Goal: Ask a question: Seek information or help from site administrators or community

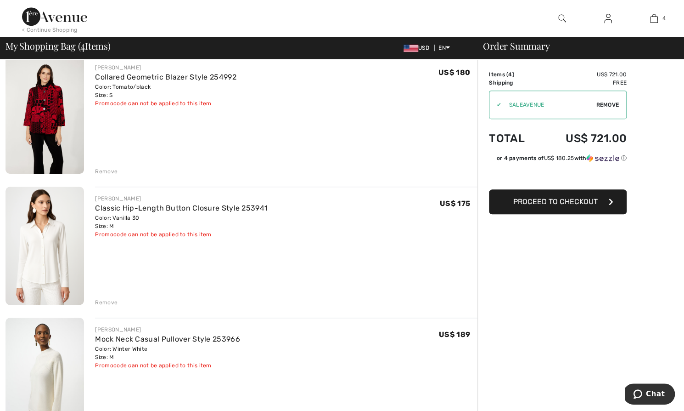
scroll to position [232, 0]
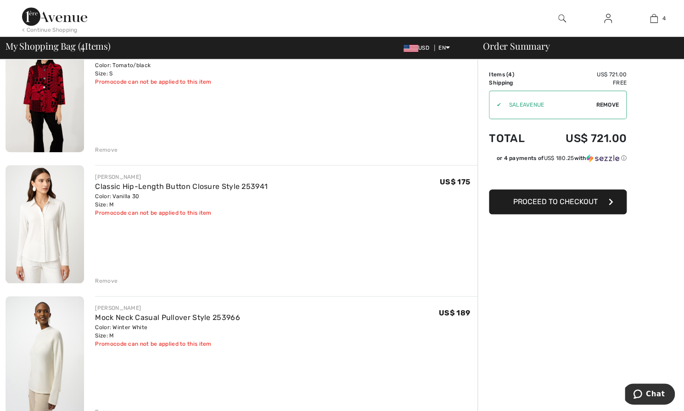
click at [98, 147] on div "Remove" at bounding box center [106, 150] width 23 height 8
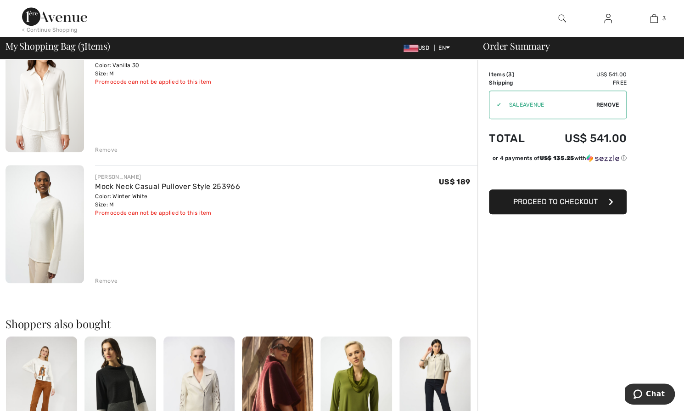
click at [102, 147] on div "Remove" at bounding box center [106, 150] width 23 height 8
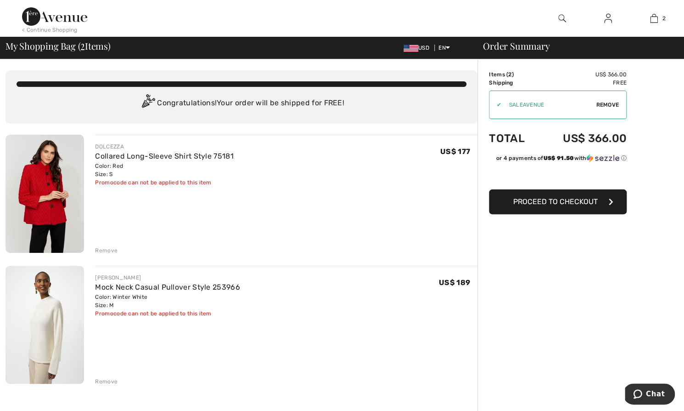
scroll to position [0, 0]
click at [61, 16] on img at bounding box center [54, 16] width 65 height 18
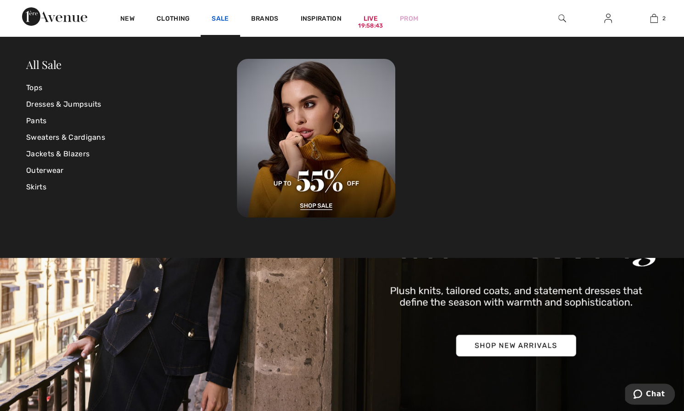
click at [218, 18] on link "Sale" at bounding box center [220, 20] width 17 height 10
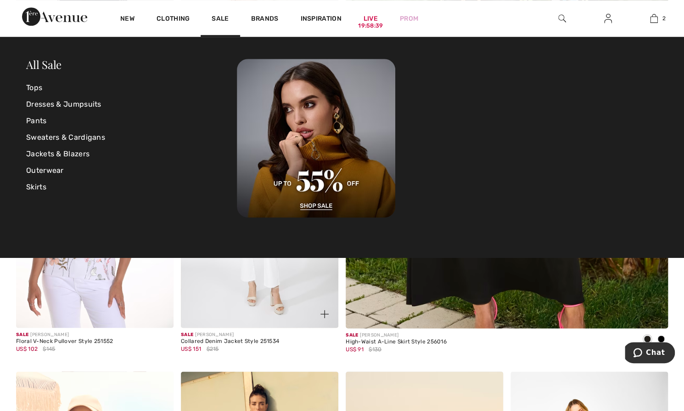
scroll to position [378, 0]
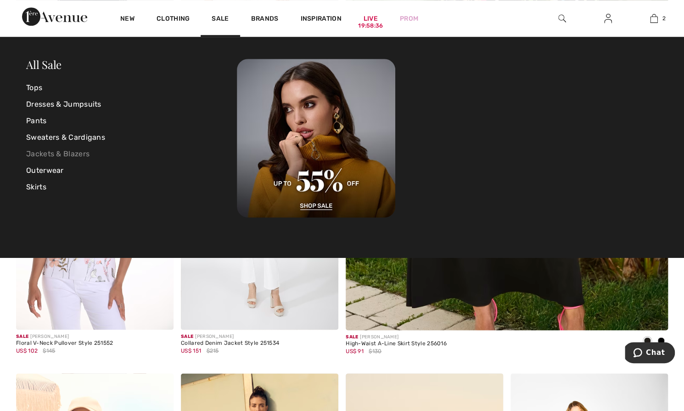
click at [55, 150] on link "Jackets & Blazers" at bounding box center [131, 154] width 211 height 17
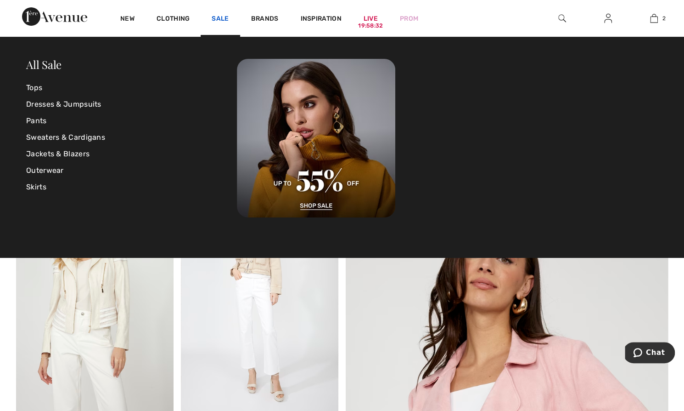
click at [224, 15] on link "Sale" at bounding box center [220, 20] width 17 height 10
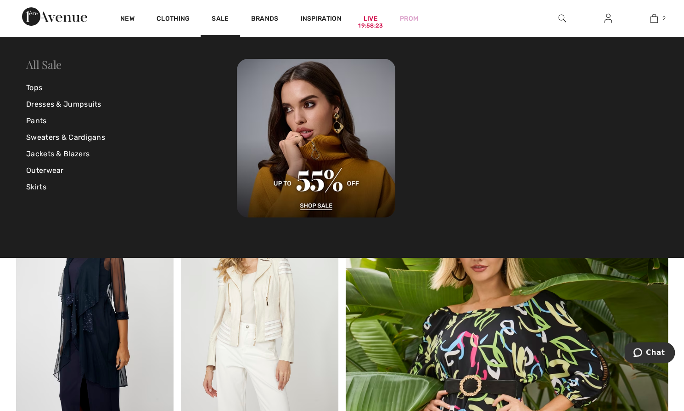
click at [47, 69] on link "All Sale" at bounding box center [43, 64] width 35 height 15
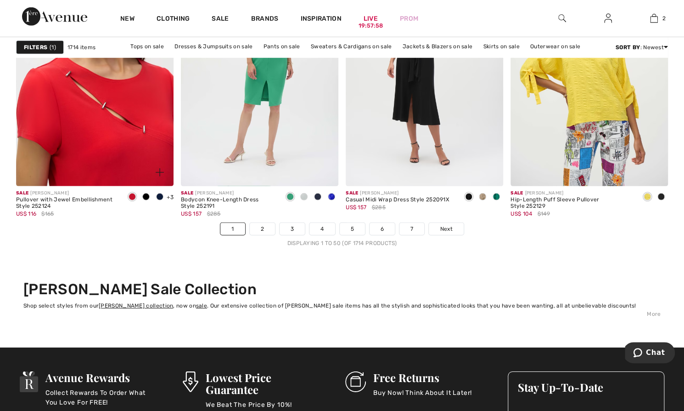
scroll to position [4282, 0]
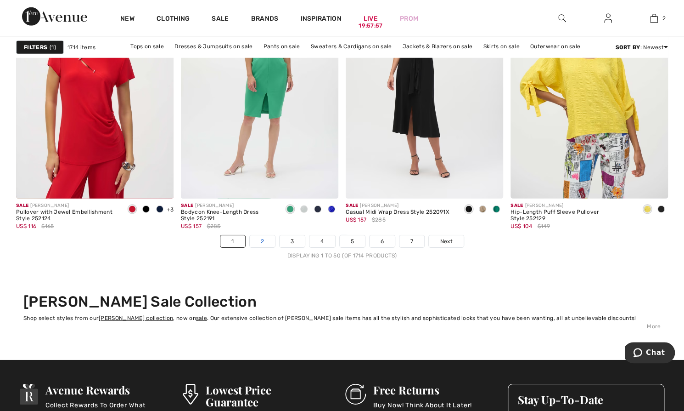
click at [260, 237] on link "2" at bounding box center [262, 241] width 25 height 12
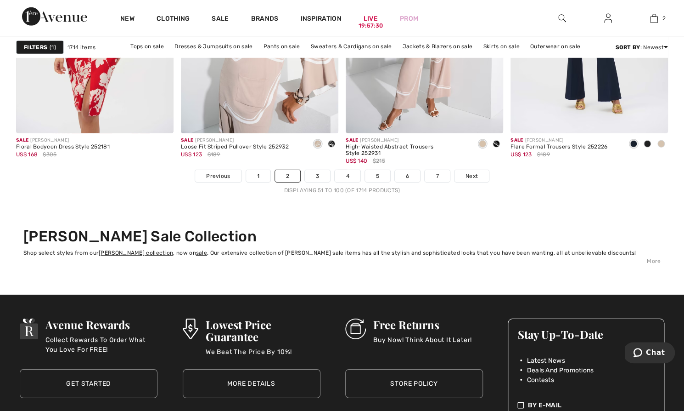
scroll to position [4286, 0]
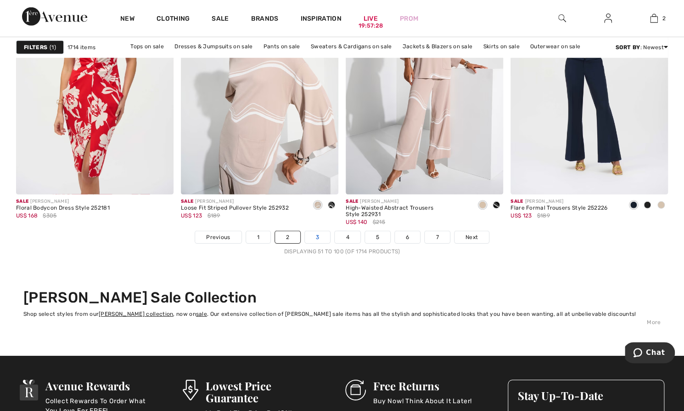
click at [311, 234] on link "3" at bounding box center [317, 237] width 25 height 12
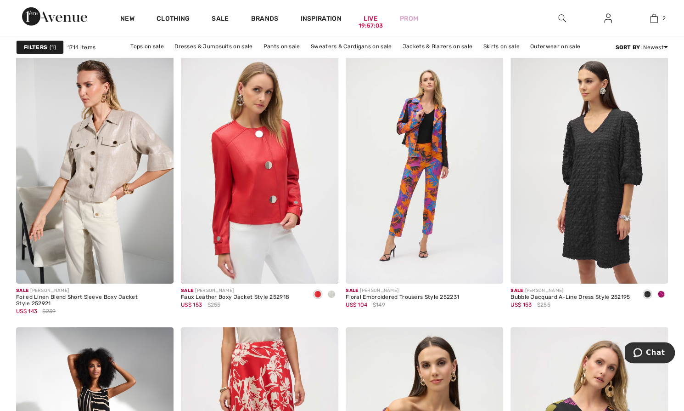
scroll to position [2916, 0]
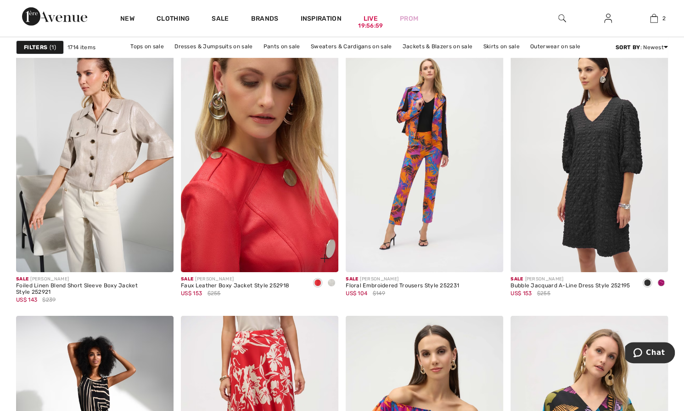
click at [244, 191] on img at bounding box center [260, 154] width 158 height 237
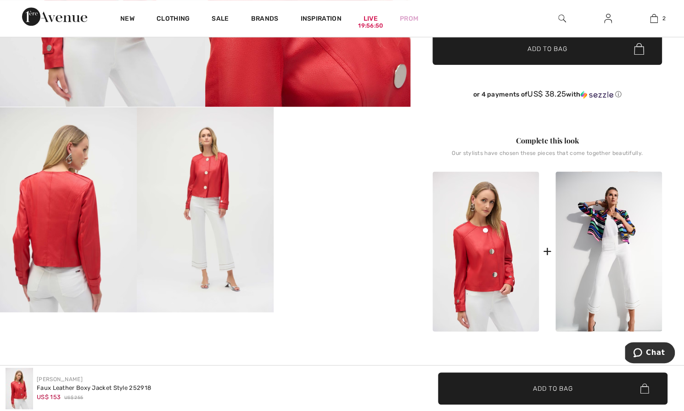
scroll to position [334, 0]
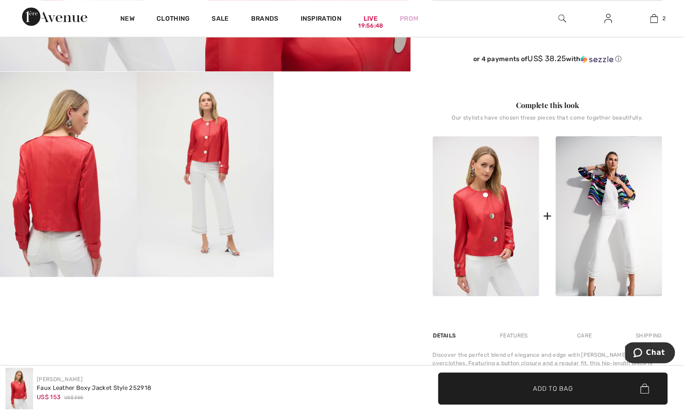
click at [340, 140] on video "Your browser does not support the video tag." at bounding box center [342, 106] width 137 height 68
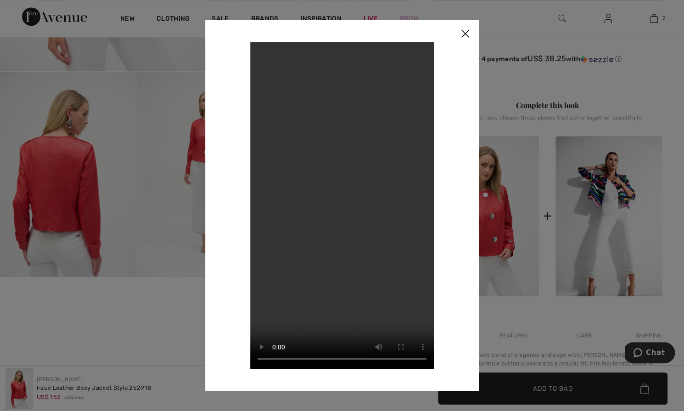
click at [464, 33] on img at bounding box center [466, 34] width 28 height 28
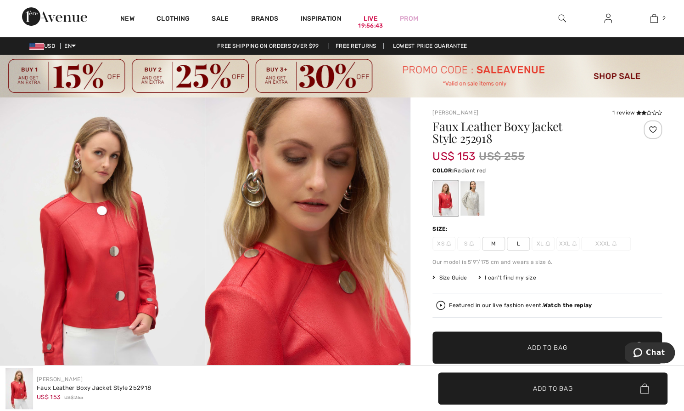
scroll to position [0, 0]
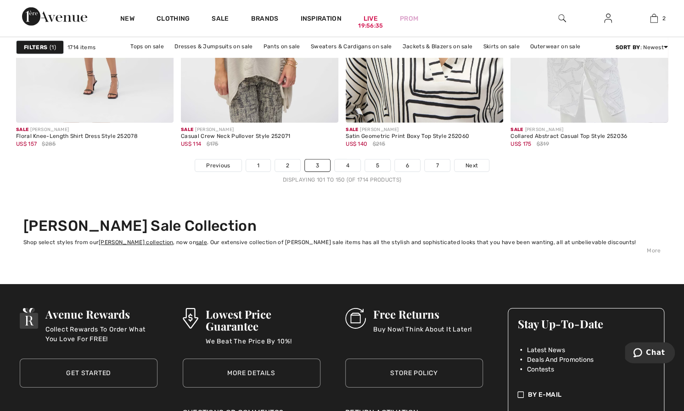
scroll to position [4386, 0]
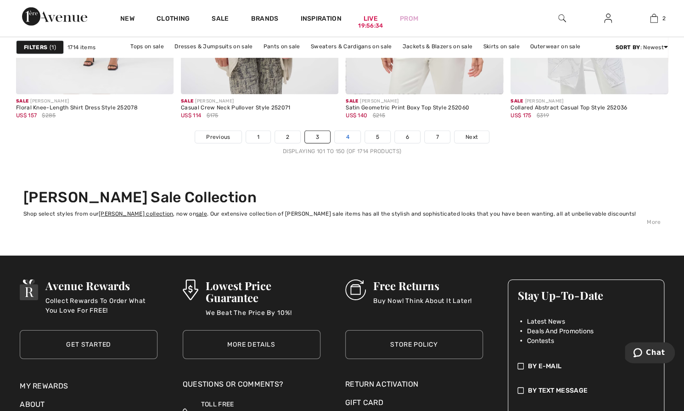
click at [341, 131] on link "4" at bounding box center [347, 137] width 25 height 12
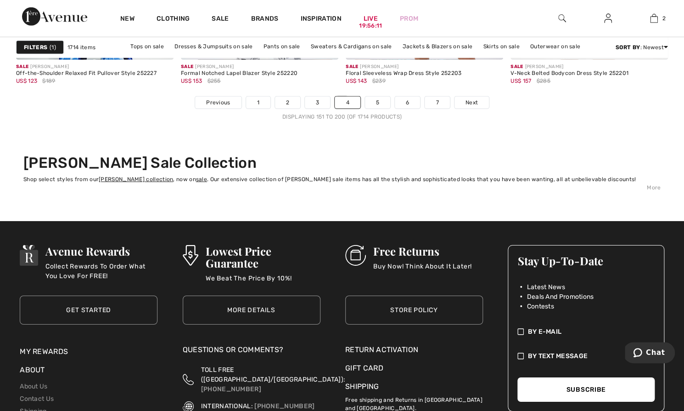
scroll to position [4435, 0]
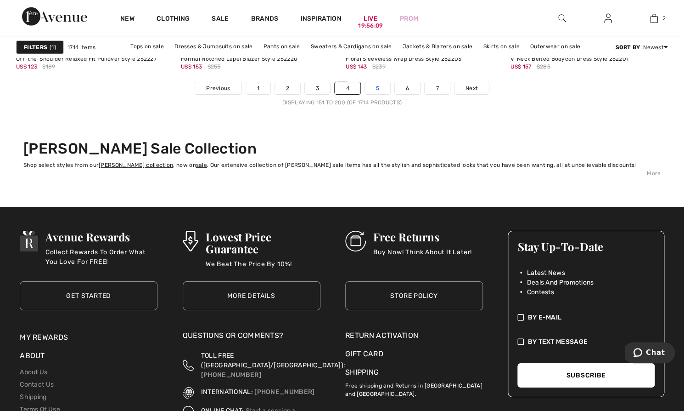
click at [373, 85] on link "5" at bounding box center [377, 88] width 25 height 12
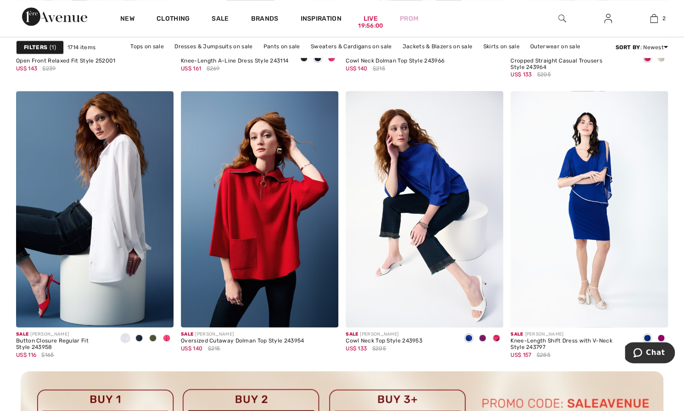
scroll to position [1889, 0]
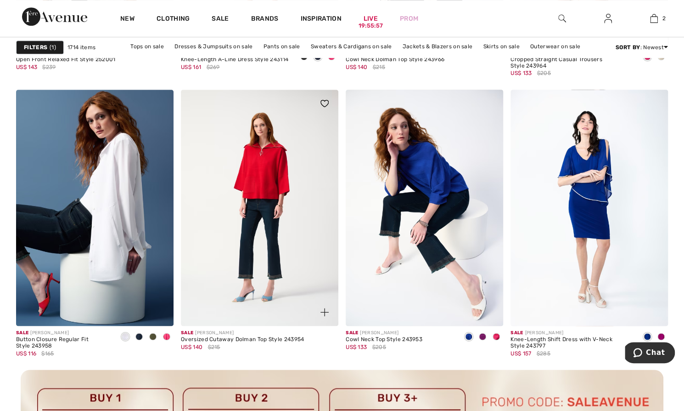
click at [269, 173] on img at bounding box center [260, 208] width 158 height 237
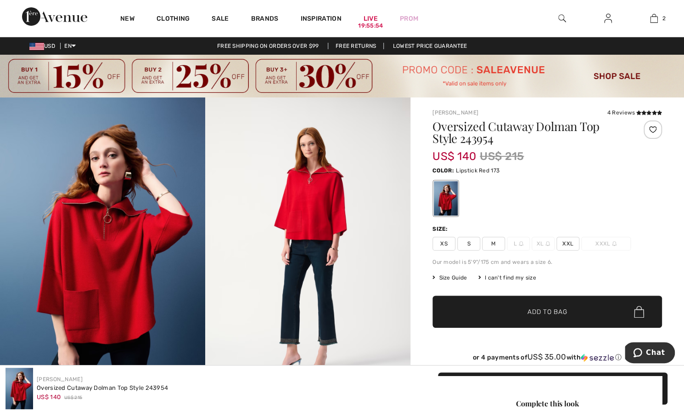
click at [468, 244] on span "S" at bounding box center [469, 244] width 23 height 14
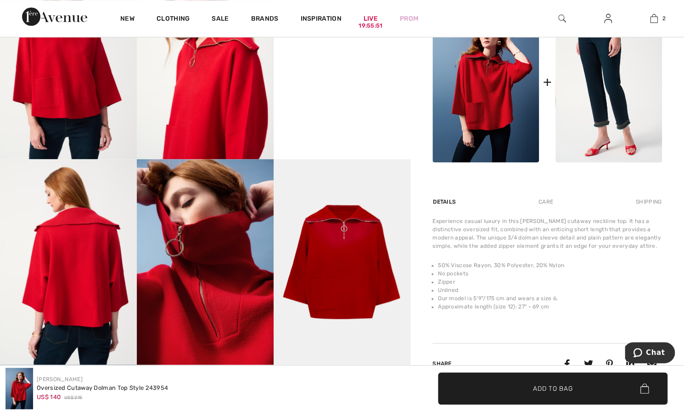
scroll to position [572, 0]
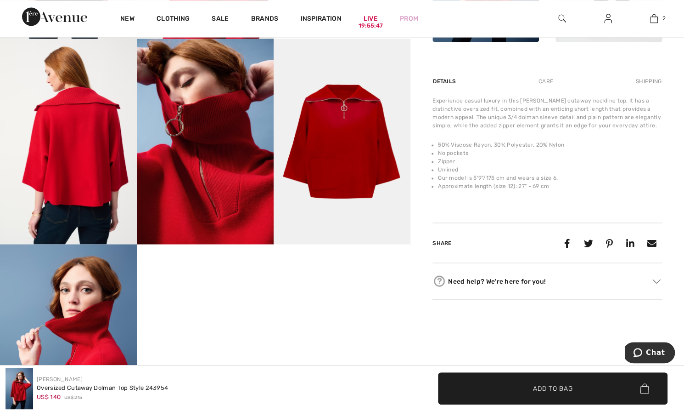
click at [546, 77] on div "Care" at bounding box center [546, 81] width 30 height 17
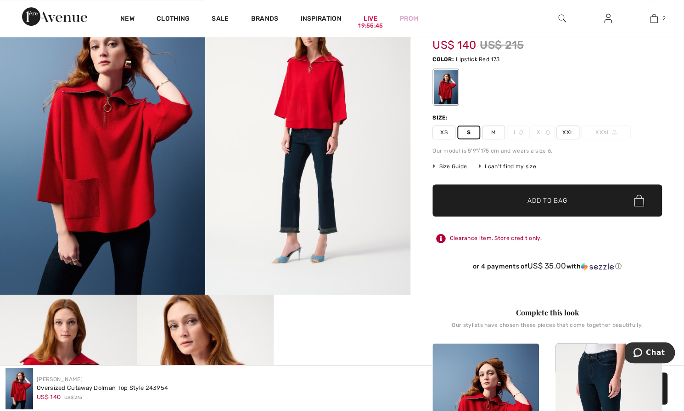
scroll to position [0, 0]
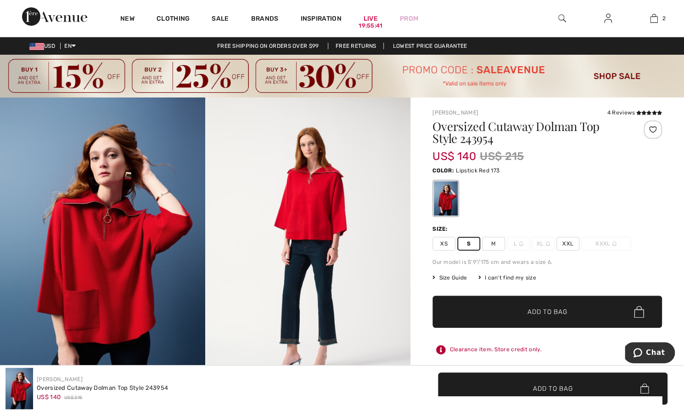
click at [508, 308] on span "✔ Added to Bag" at bounding box center [534, 312] width 56 height 10
click at [317, 215] on img at bounding box center [307, 251] width 205 height 308
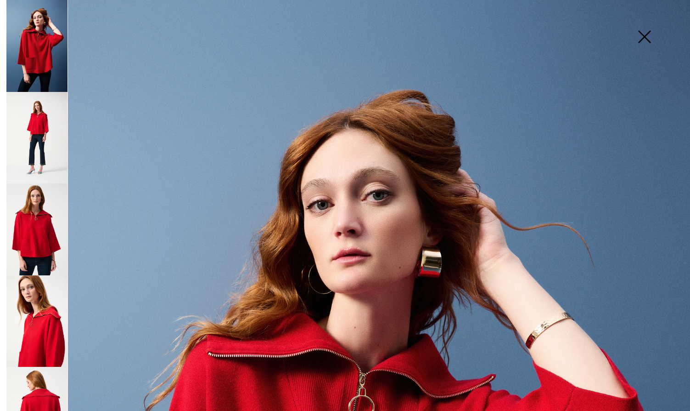
click at [648, 34] on img at bounding box center [645, 37] width 46 height 47
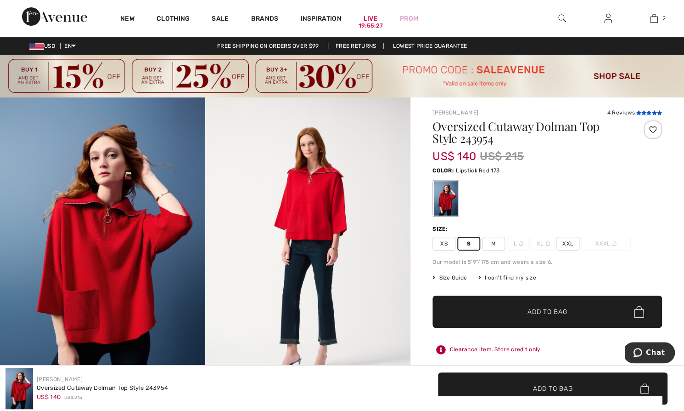
click at [637, 113] on icon at bounding box center [638, 112] width 5 height 5
click at [535, 312] on span "Add to Bag" at bounding box center [548, 312] width 40 height 10
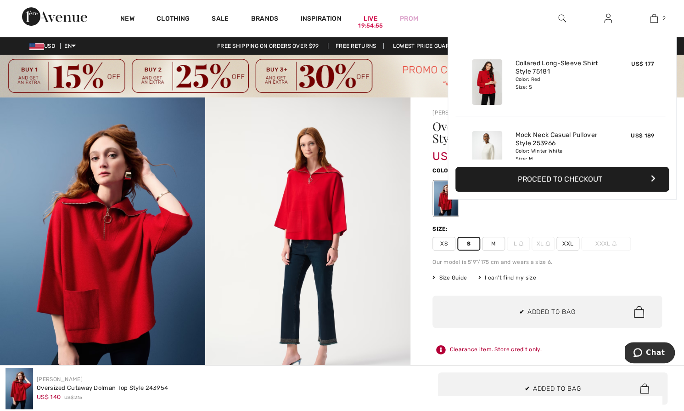
scroll to position [28, 0]
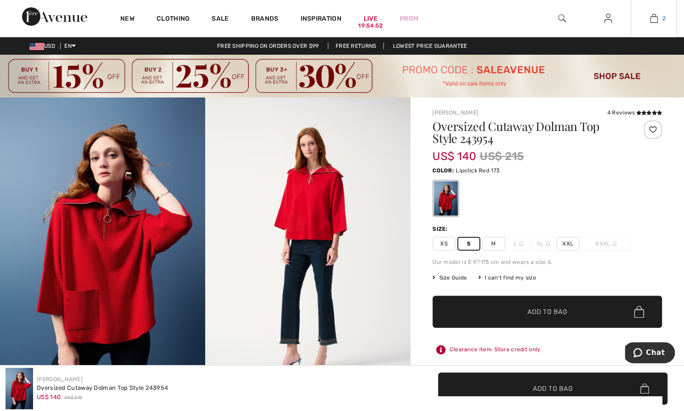
click at [660, 19] on link "2" at bounding box center [654, 18] width 45 height 11
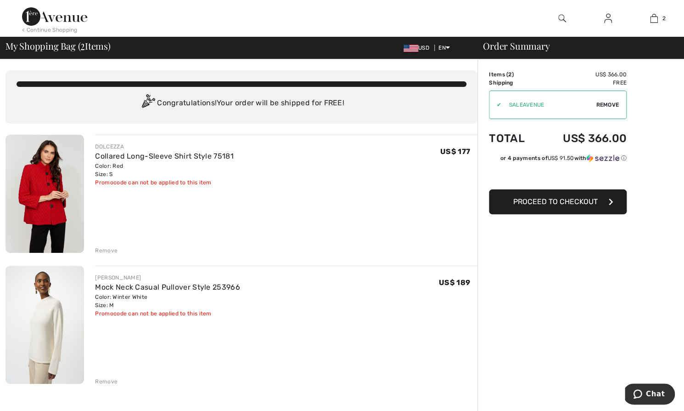
click at [44, 320] on img at bounding box center [45, 325] width 79 height 118
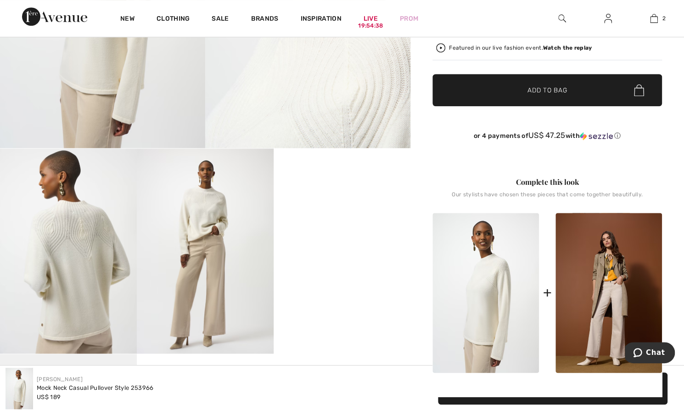
scroll to position [282, 0]
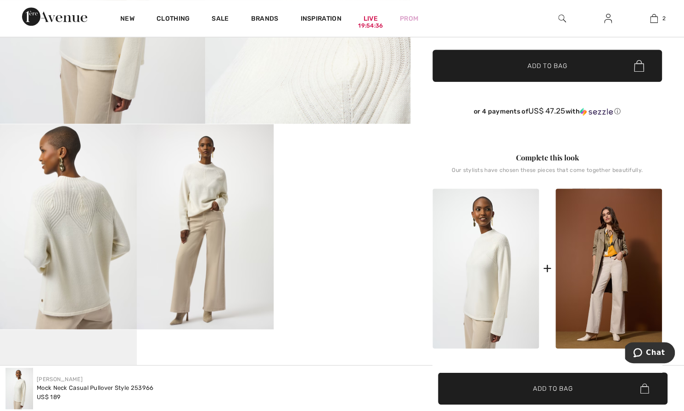
click at [340, 192] on video "Your browser does not support the video tag." at bounding box center [342, 158] width 137 height 68
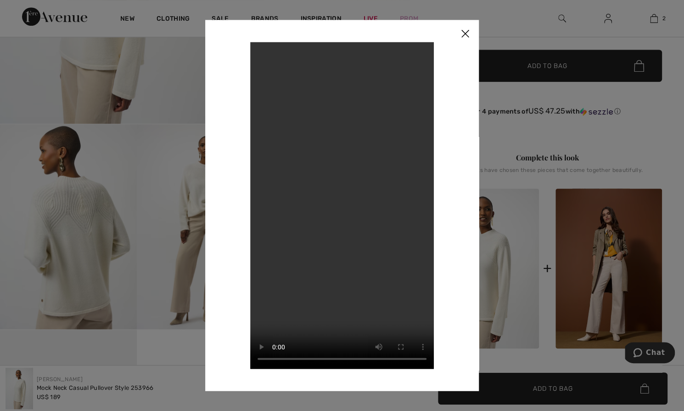
click at [465, 36] on img at bounding box center [466, 34] width 28 height 28
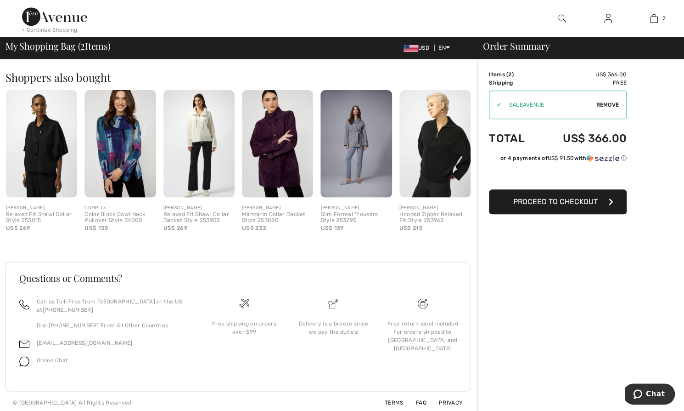
scroll to position [346, 0]
click at [419, 328] on div "Free return label included for orders shipped to [GEOGRAPHIC_DATA] and [GEOGRAP…" at bounding box center [423, 336] width 74 height 33
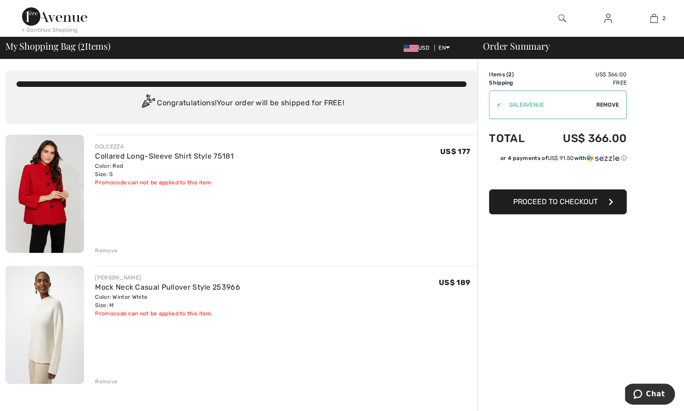
scroll to position [0, 0]
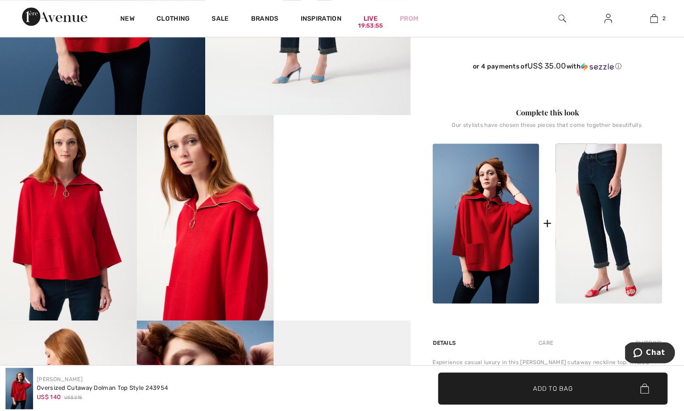
scroll to position [123, 0]
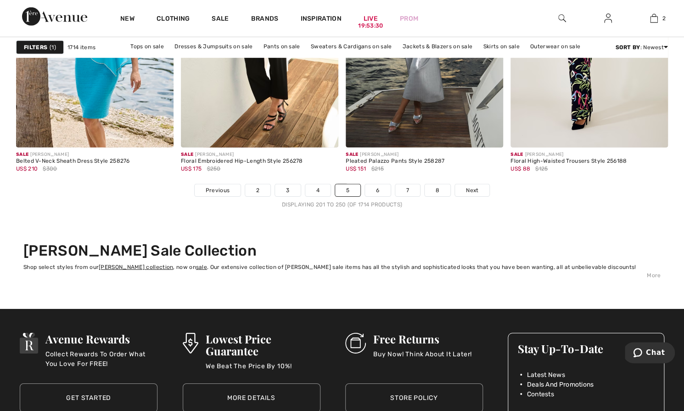
scroll to position [4334, 0]
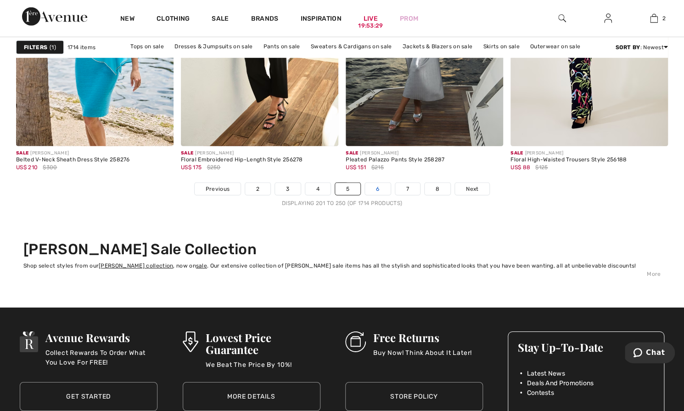
click at [376, 183] on link "6" at bounding box center [377, 189] width 25 height 12
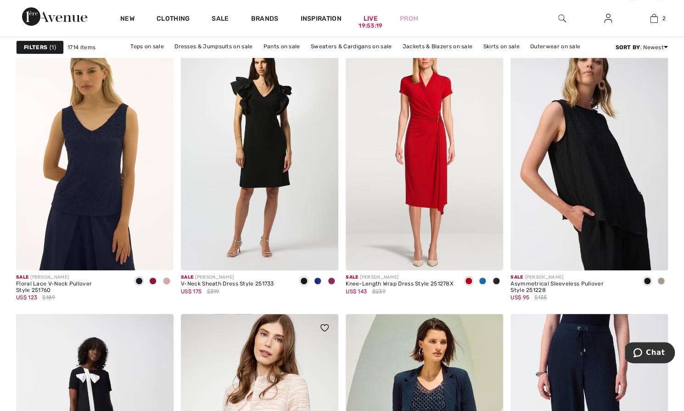
scroll to position [1659, 0]
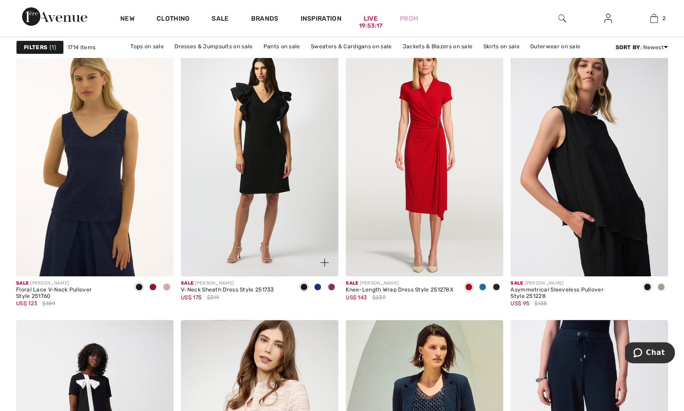
click at [318, 283] on span at bounding box center [317, 286] width 7 height 7
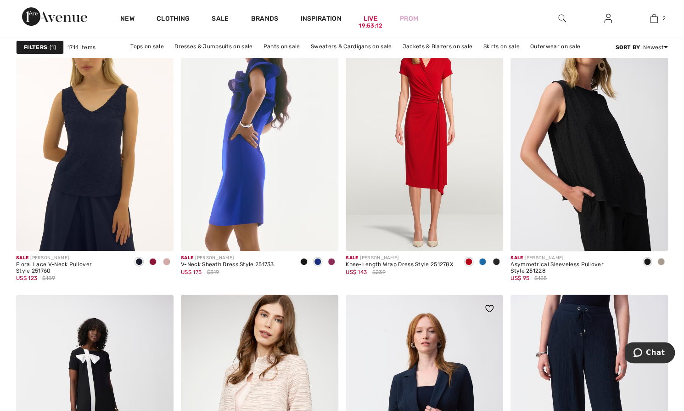
scroll to position [1684, 0]
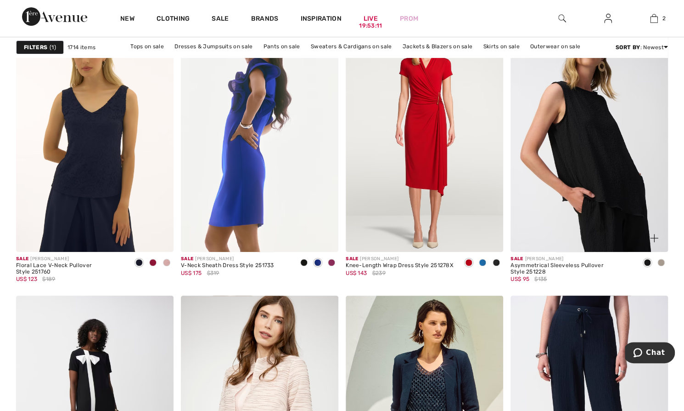
click at [661, 260] on span at bounding box center [661, 262] width 7 height 7
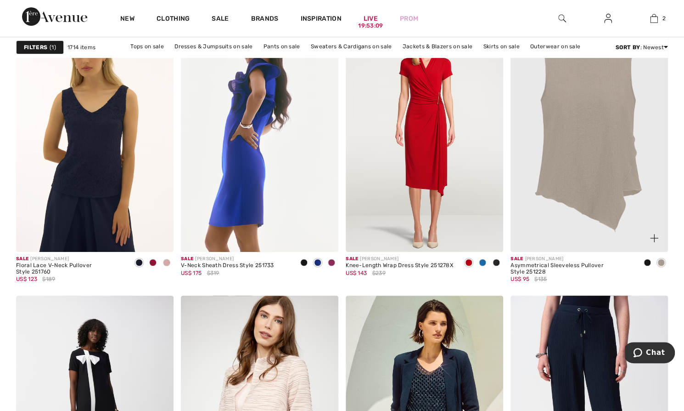
click at [650, 263] on span at bounding box center [647, 262] width 7 height 7
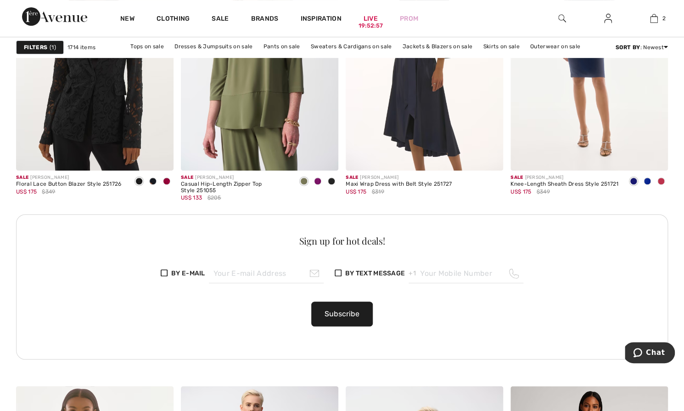
scroll to position [3283, 0]
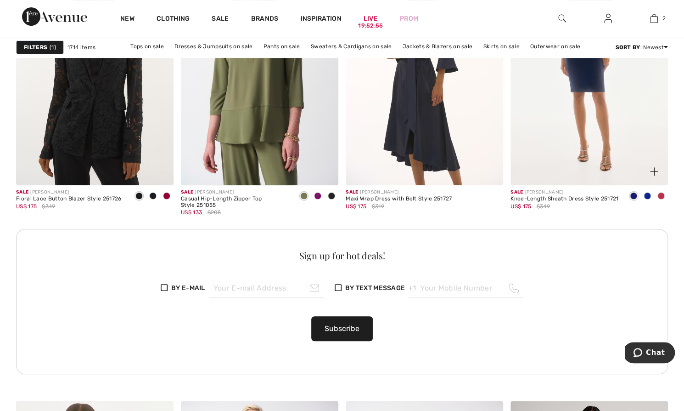
click at [661, 193] on span at bounding box center [661, 195] width 7 height 7
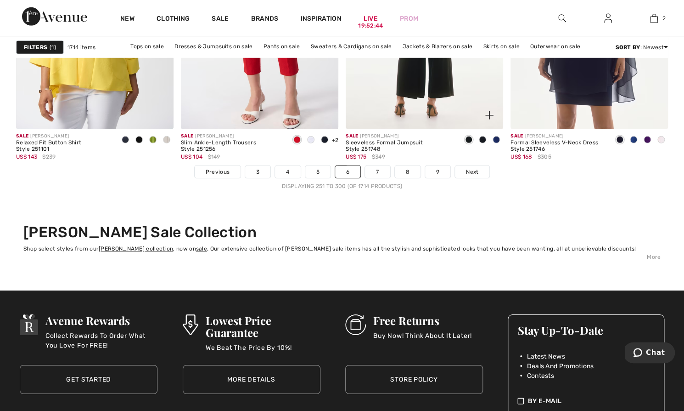
scroll to position [4390, 0]
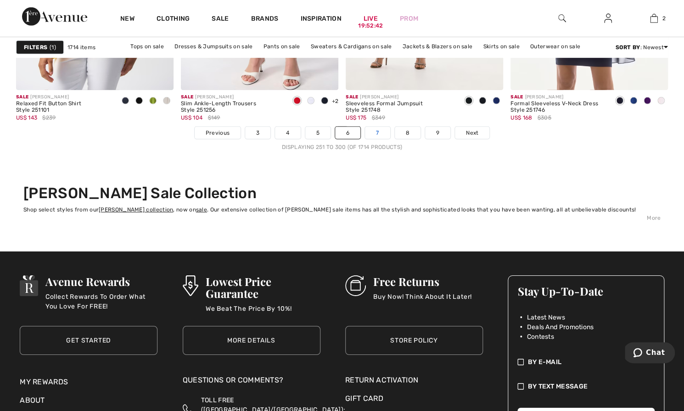
click at [379, 127] on link "7" at bounding box center [377, 133] width 25 height 12
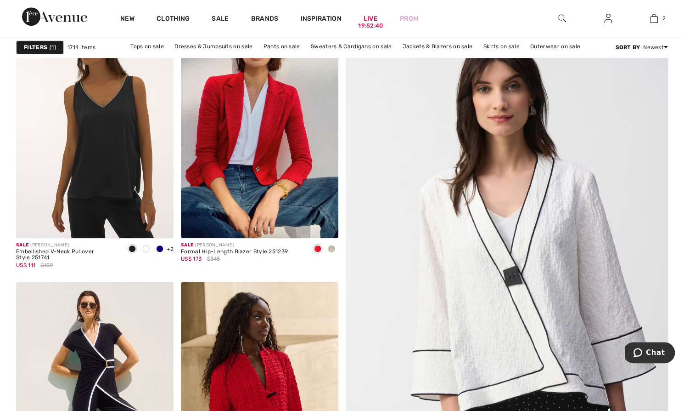
scroll to position [218, 0]
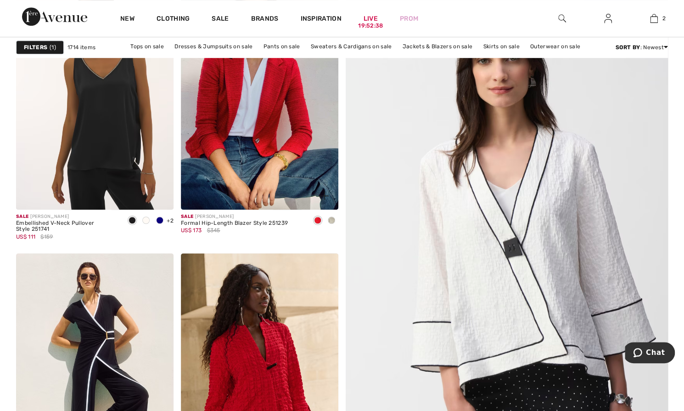
click at [284, 217] on div "Sale [PERSON_NAME]" at bounding box center [234, 216] width 107 height 7
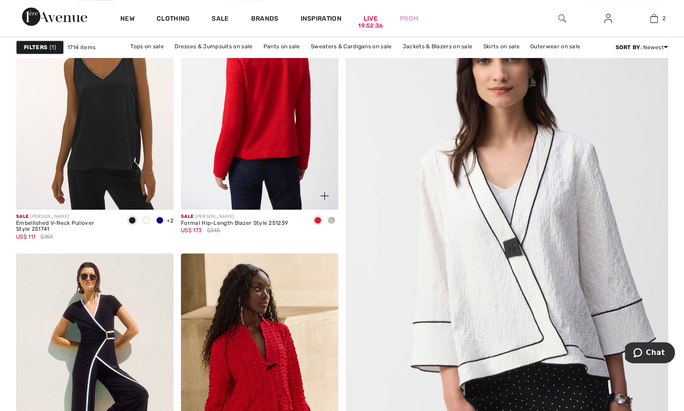
click at [290, 142] on img at bounding box center [260, 91] width 158 height 237
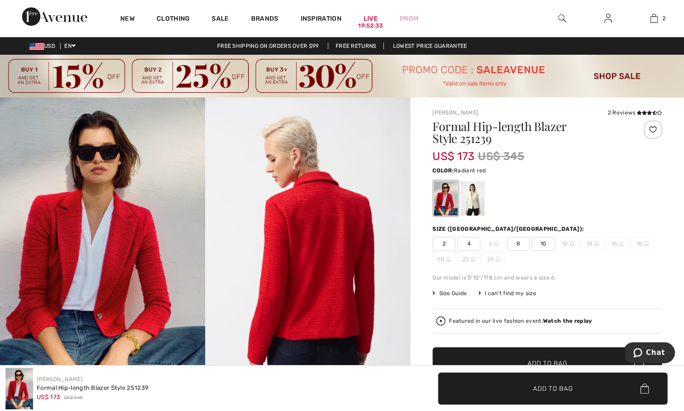
click at [536, 240] on span "10" at bounding box center [543, 244] width 23 height 14
click at [473, 204] on div at bounding box center [473, 198] width 24 height 34
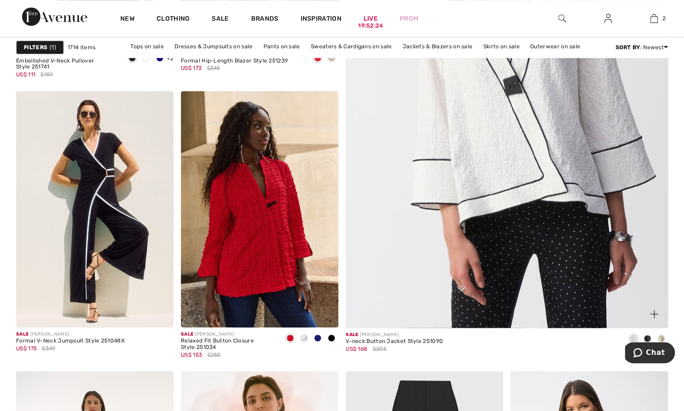
scroll to position [386, 0]
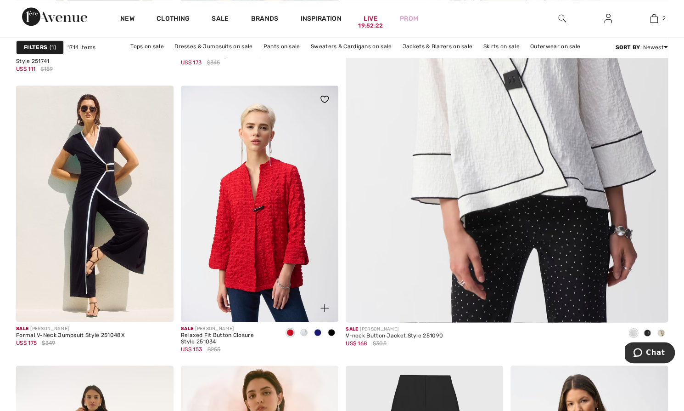
click at [271, 245] on img at bounding box center [260, 203] width 158 height 237
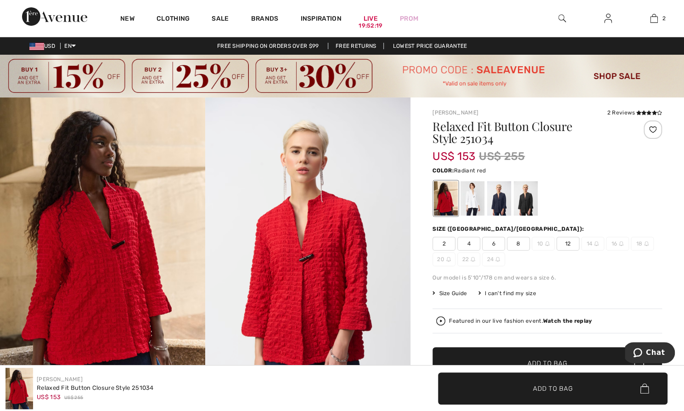
click at [517, 242] on span "8" at bounding box center [518, 244] width 23 height 14
click at [545, 358] on span "Add to Bag" at bounding box center [548, 363] width 40 height 10
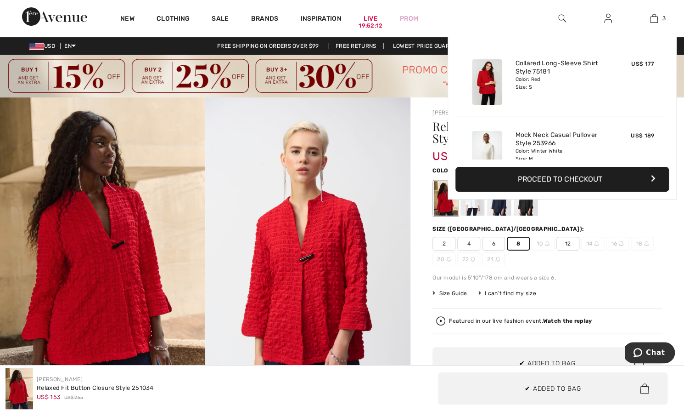
scroll to position [100, 0]
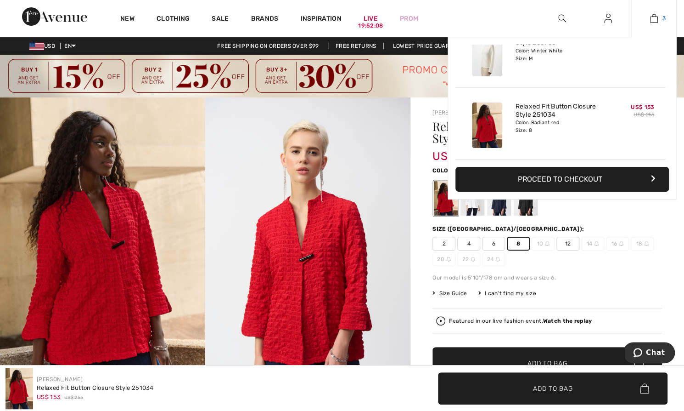
click at [661, 17] on link "3" at bounding box center [654, 18] width 45 height 11
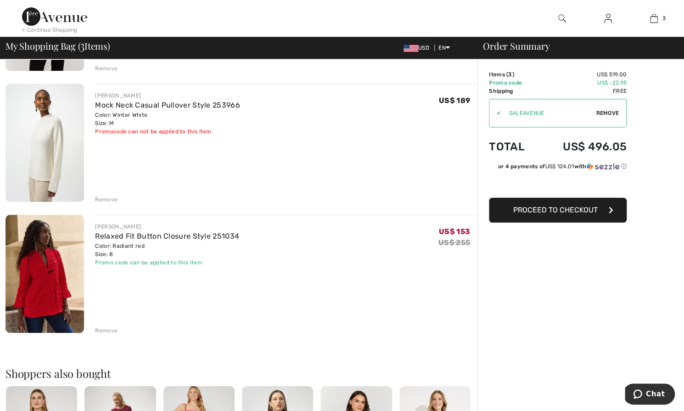
scroll to position [180, 0]
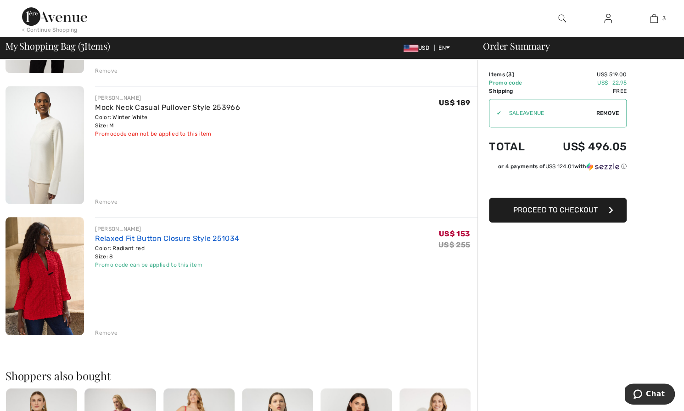
click at [177, 236] on link "Relaxed Fit Button Closure Style 251034" at bounding box center [167, 238] width 144 height 9
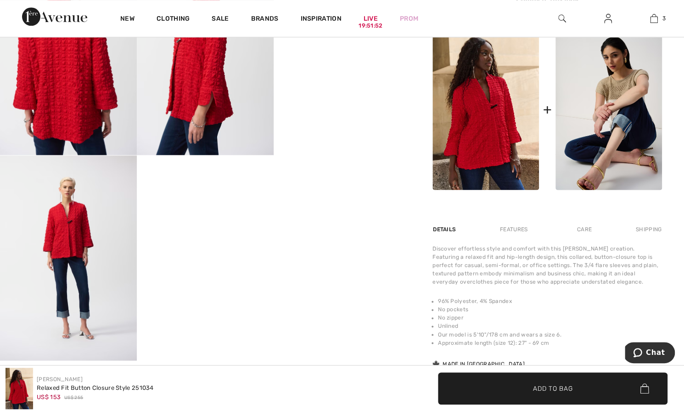
scroll to position [457, 0]
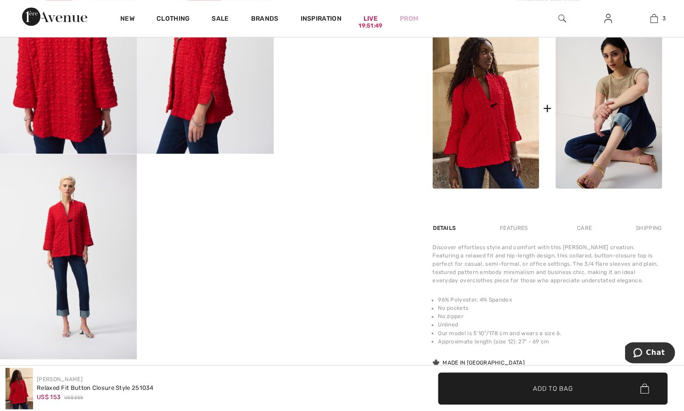
click at [512, 226] on div "Features" at bounding box center [513, 228] width 43 height 17
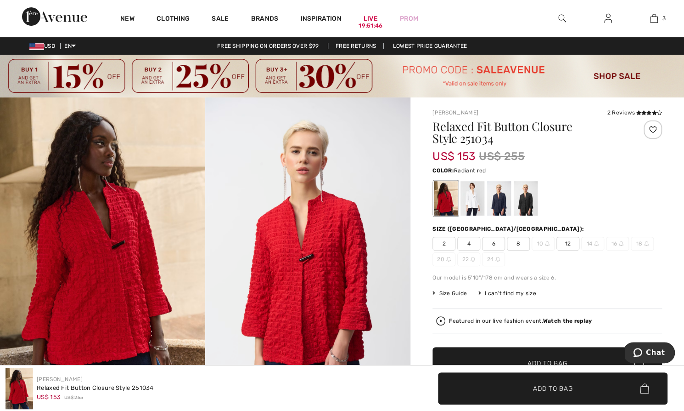
scroll to position [0, 0]
click at [643, 110] on icon at bounding box center [644, 112] width 5 height 5
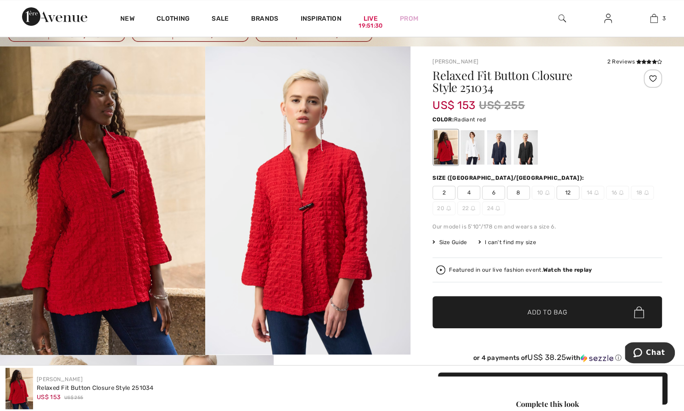
scroll to position [50, 0]
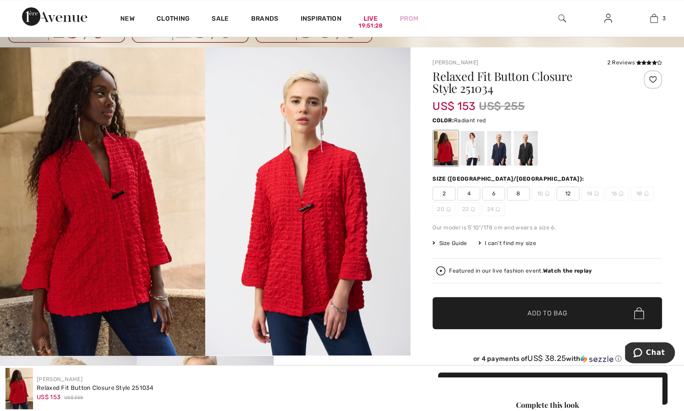
click at [439, 148] on div at bounding box center [446, 148] width 24 height 34
click at [493, 192] on span "6" at bounding box center [493, 194] width 23 height 14
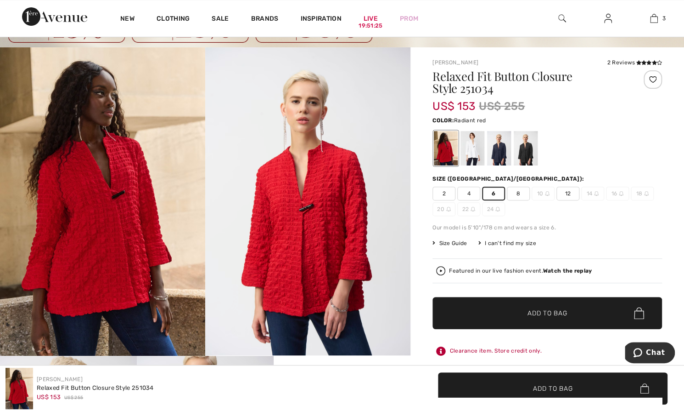
click at [517, 311] on span "✔ Added to Bag" at bounding box center [534, 313] width 56 height 10
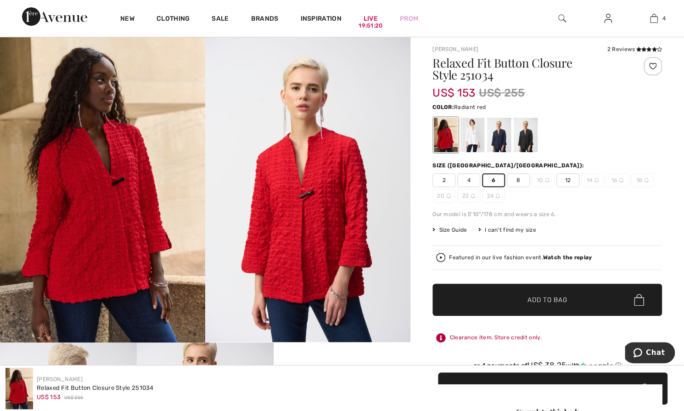
scroll to position [60, 0]
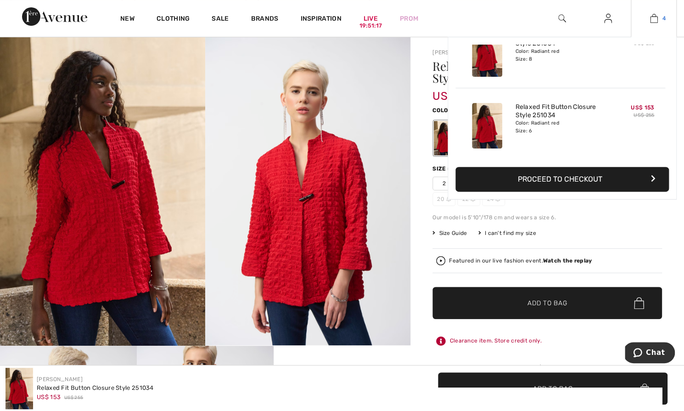
click at [652, 15] on img at bounding box center [655, 18] width 8 height 11
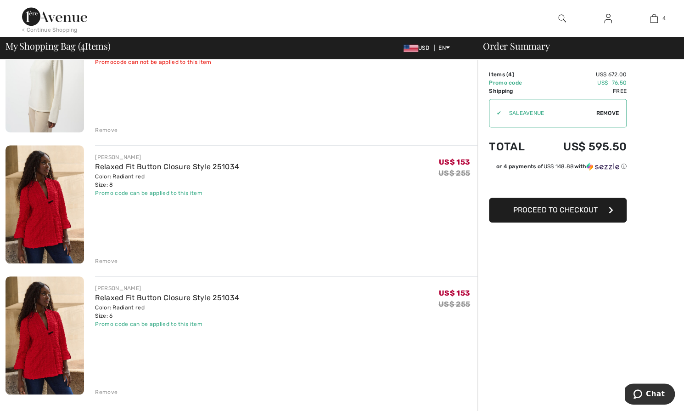
scroll to position [252, 0]
click at [108, 258] on div "Remove" at bounding box center [106, 260] width 23 height 8
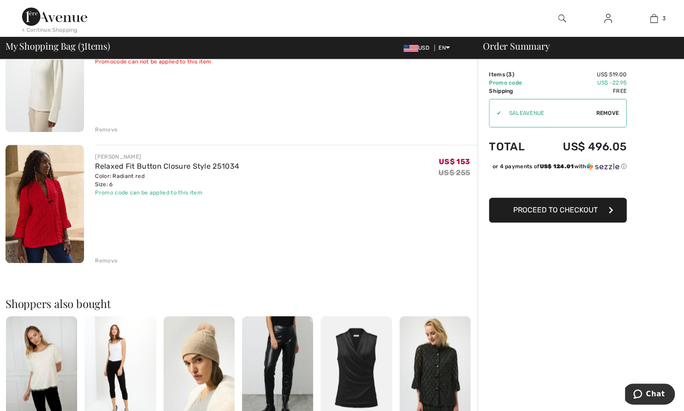
click at [106, 261] on div "Remove" at bounding box center [106, 260] width 23 height 8
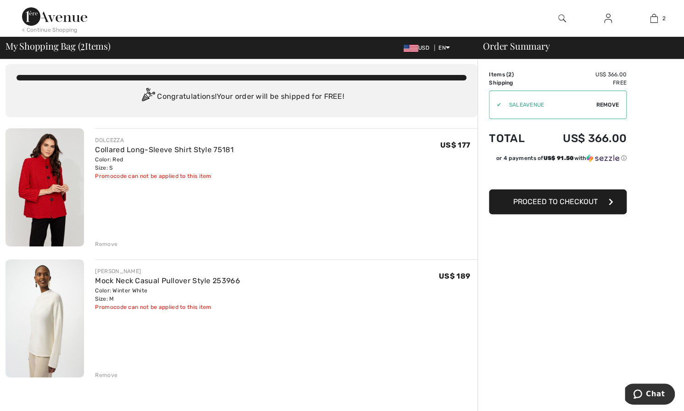
scroll to position [8, 0]
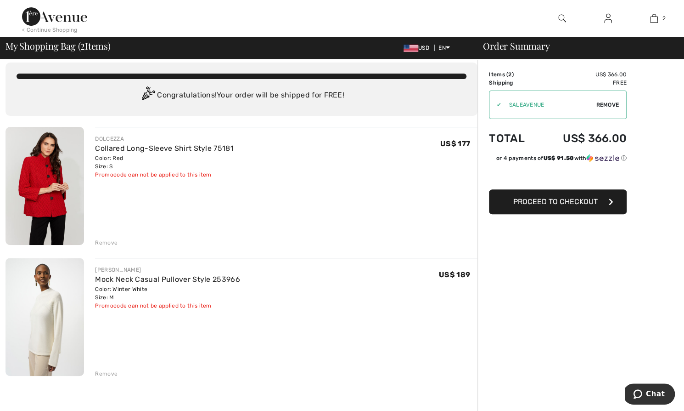
click at [52, 198] on img at bounding box center [45, 186] width 79 height 118
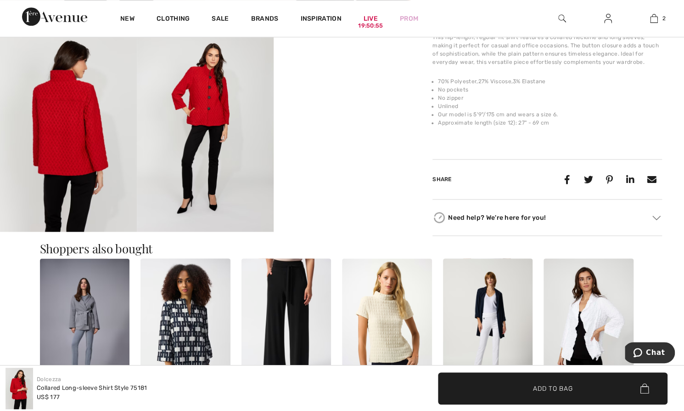
scroll to position [289, 0]
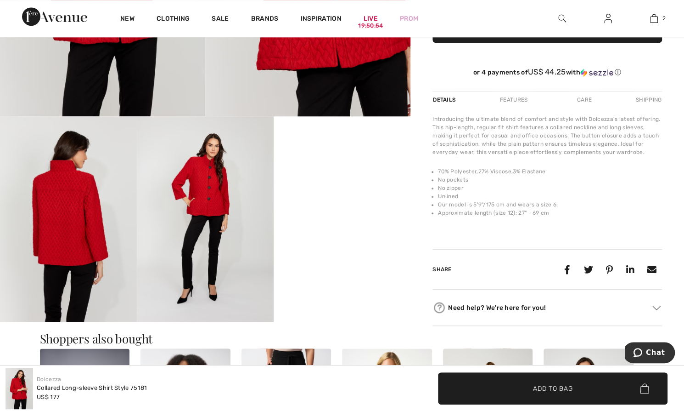
click at [202, 204] on img at bounding box center [205, 218] width 137 height 205
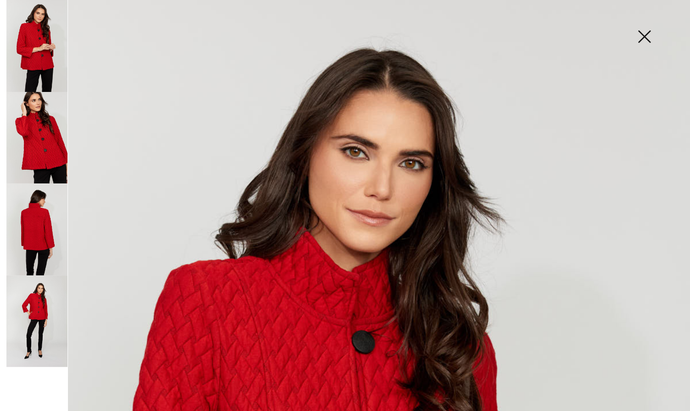
click at [646, 34] on img at bounding box center [645, 37] width 46 height 47
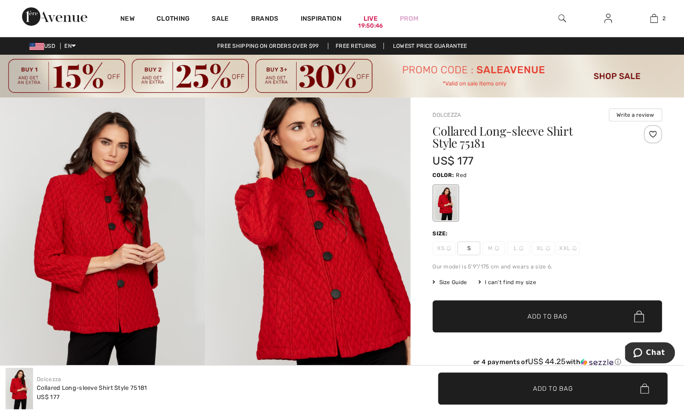
scroll to position [0, 0]
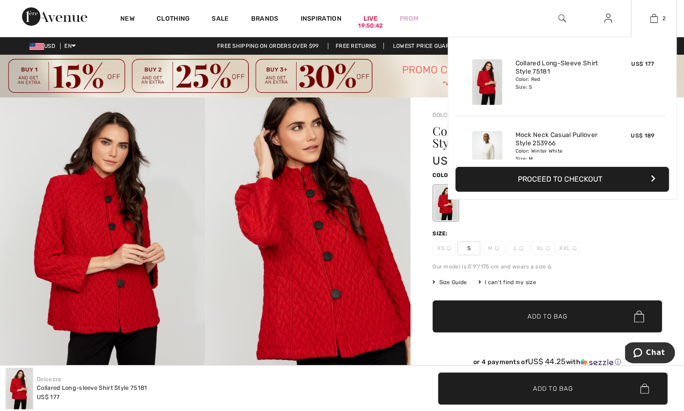
click at [556, 179] on button "Proceed to Checkout" at bounding box center [563, 179] width 214 height 25
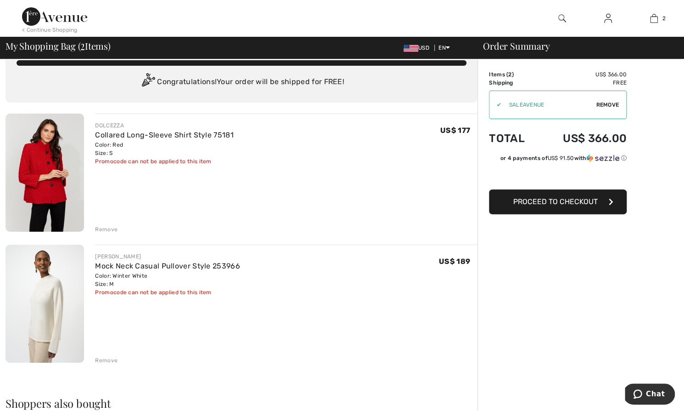
scroll to position [12, 0]
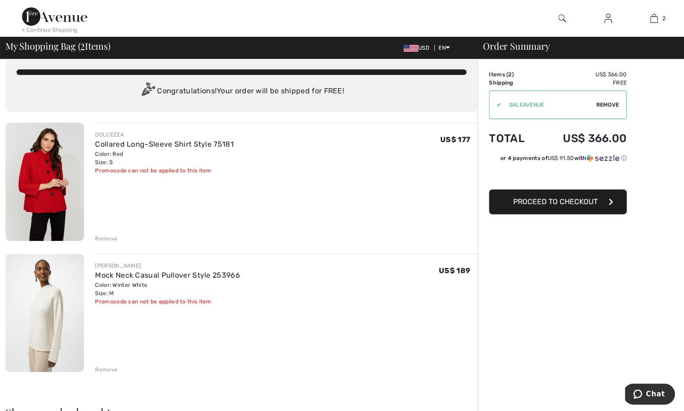
click at [46, 305] on img at bounding box center [45, 313] width 79 height 118
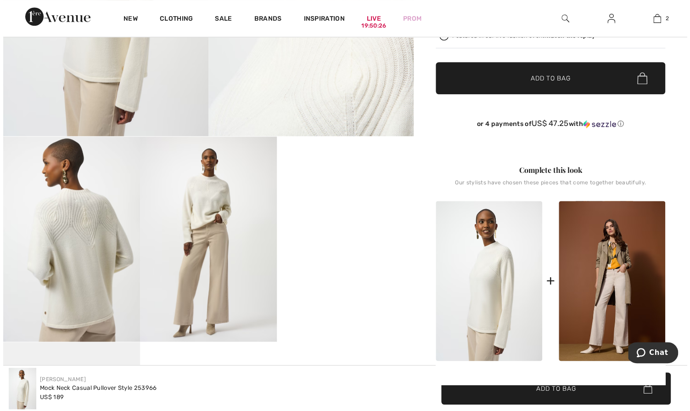
scroll to position [274, 0]
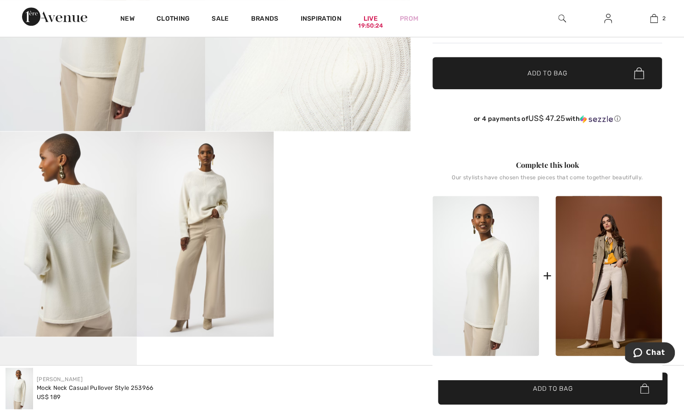
click at [207, 203] on img at bounding box center [205, 233] width 137 height 205
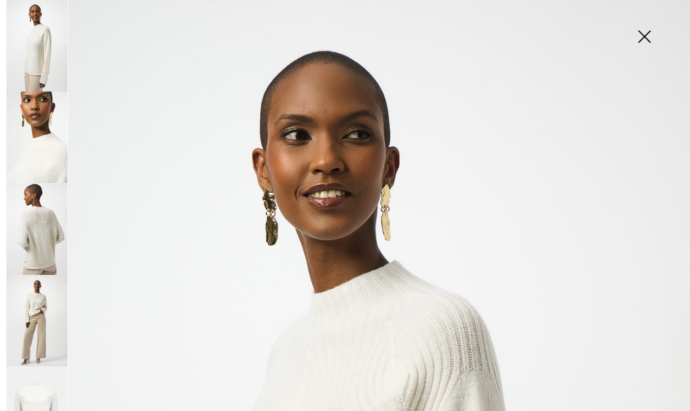
click at [46, 247] on img at bounding box center [36, 228] width 61 height 91
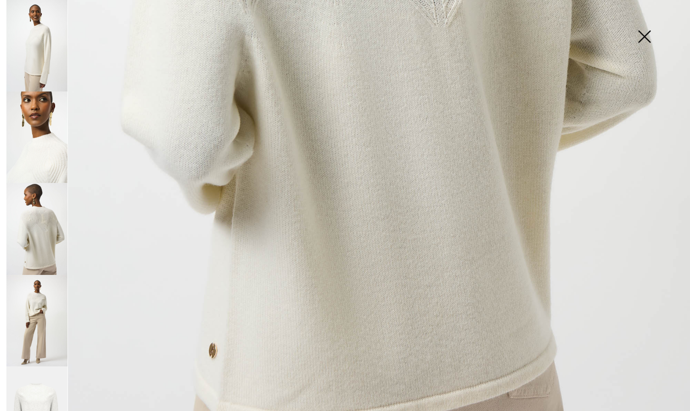
scroll to position [537, 0]
click at [45, 315] on img at bounding box center [36, 320] width 61 height 91
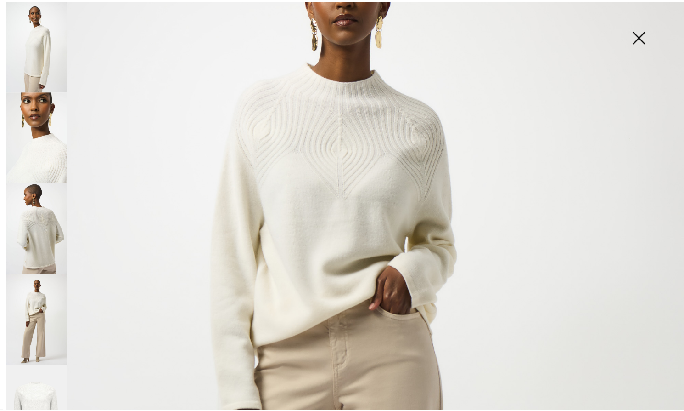
scroll to position [106, 0]
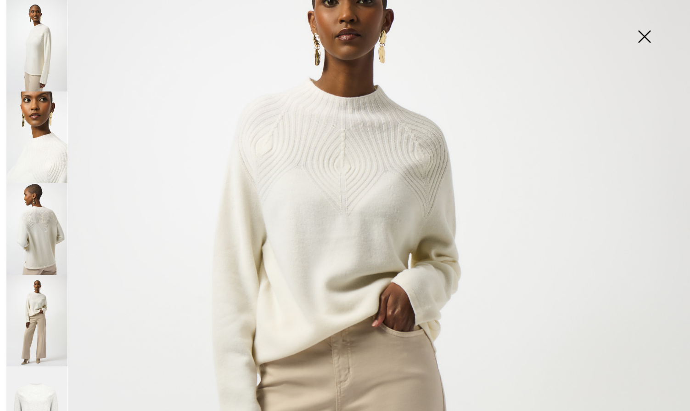
click at [646, 35] on img at bounding box center [645, 37] width 46 height 47
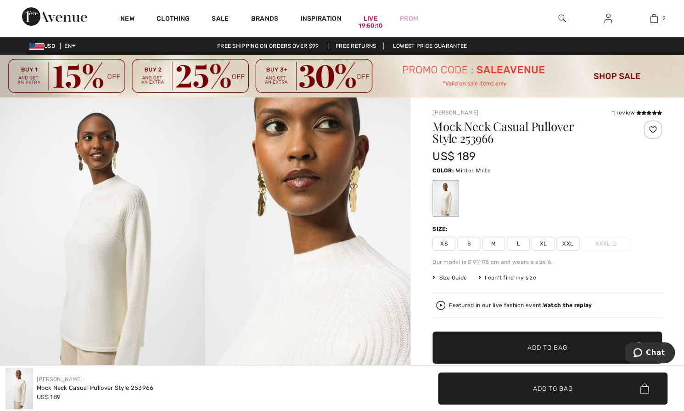
scroll to position [0, 0]
click at [642, 112] on icon at bounding box center [644, 112] width 5 height 5
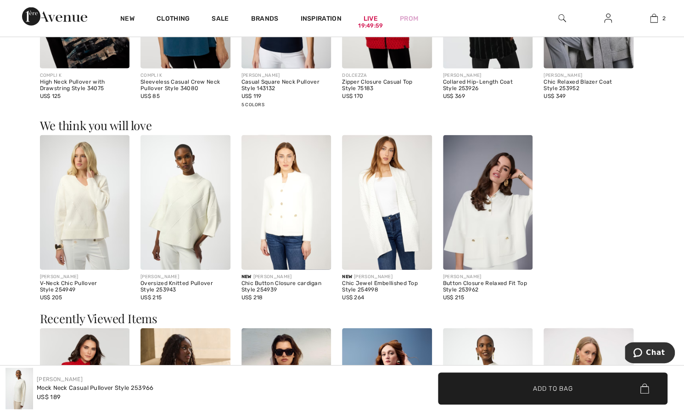
scroll to position [978, 0]
click at [182, 217] on img at bounding box center [186, 202] width 90 height 135
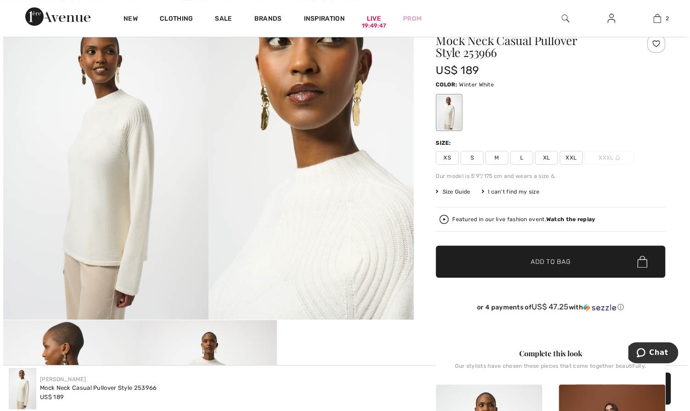
scroll to position [83, 0]
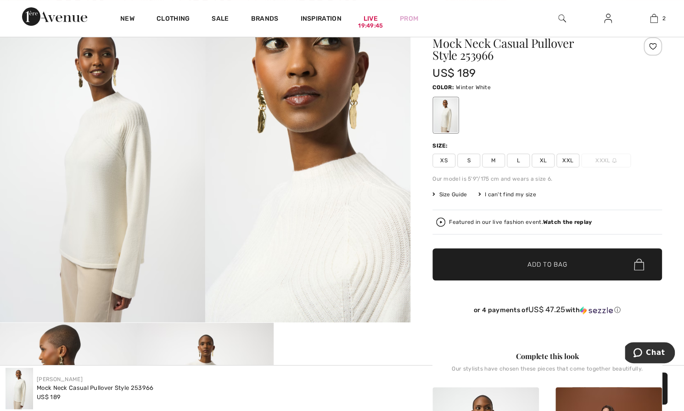
click at [309, 248] on img at bounding box center [307, 168] width 205 height 308
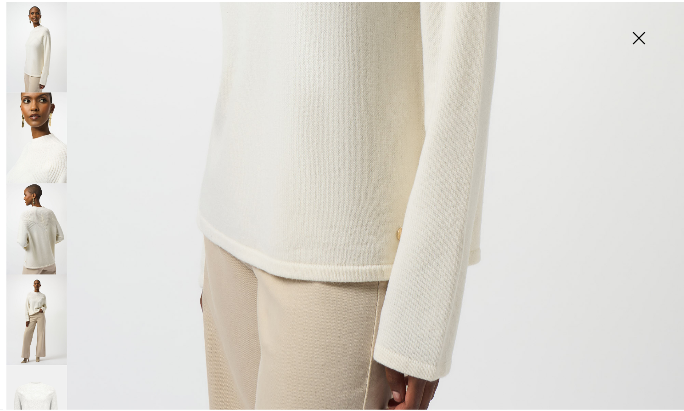
scroll to position [574, 0]
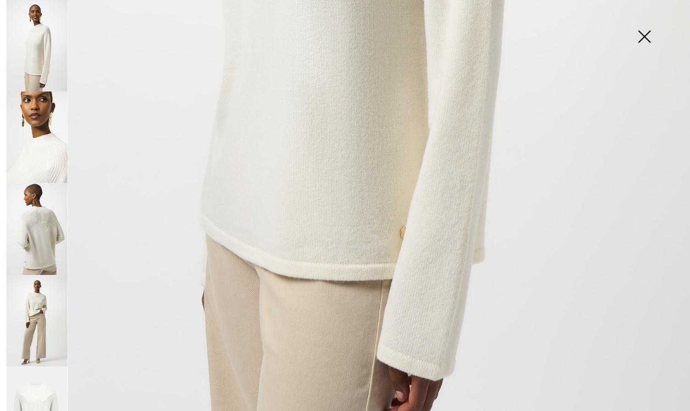
click at [644, 39] on img at bounding box center [645, 37] width 46 height 47
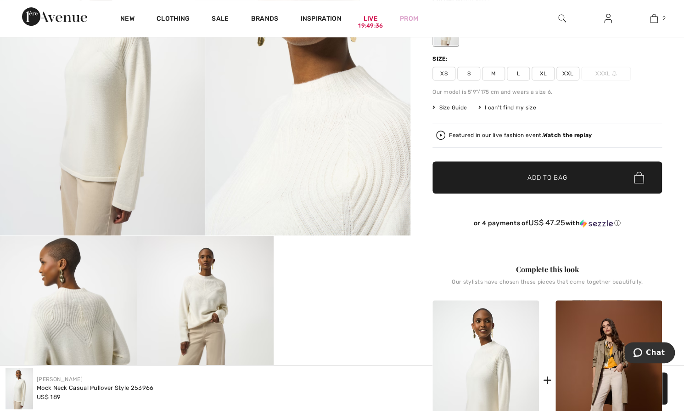
scroll to position [0, 0]
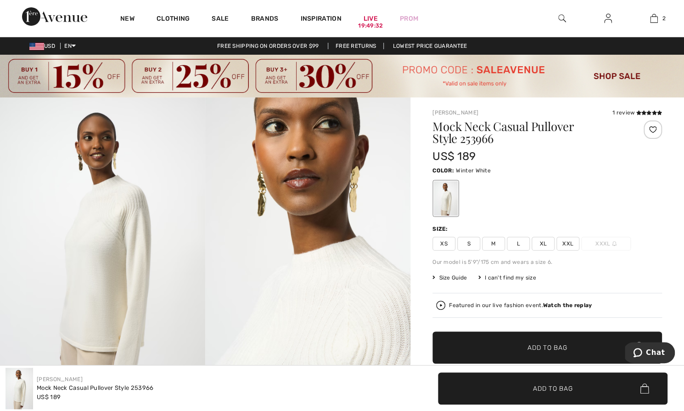
click at [451, 274] on span "Size Guide" at bounding box center [450, 277] width 34 height 8
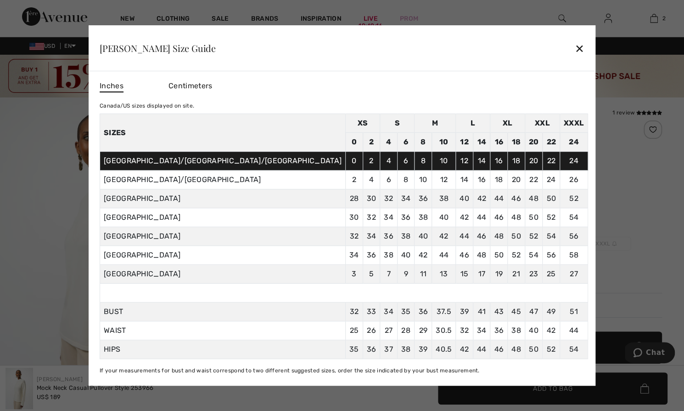
click at [575, 45] on div "✕" at bounding box center [580, 48] width 10 height 19
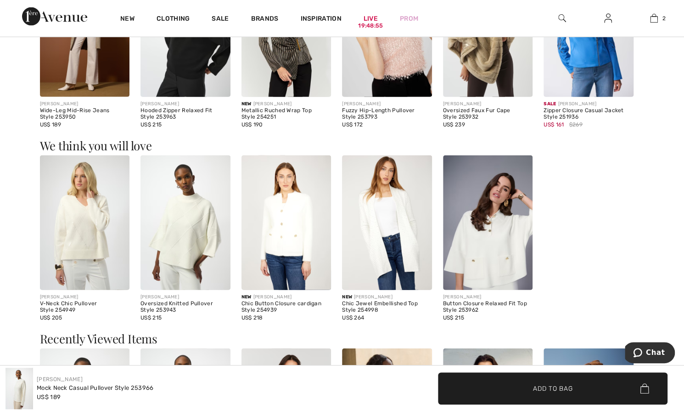
scroll to position [949, 0]
click at [283, 218] on img at bounding box center [287, 222] width 90 height 135
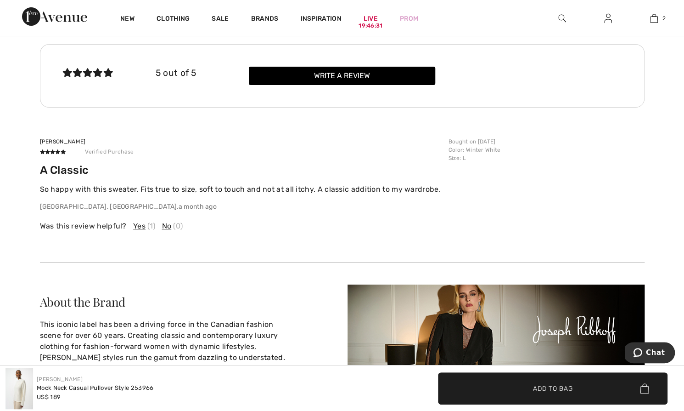
scroll to position [1770, 0]
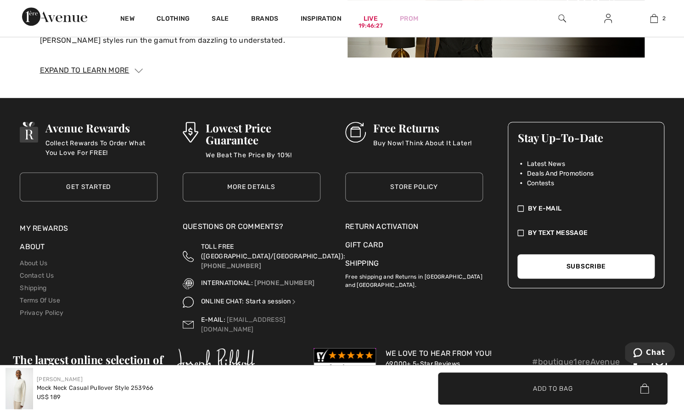
click at [293, 297] on link "Start a session" at bounding box center [271, 301] width 52 height 8
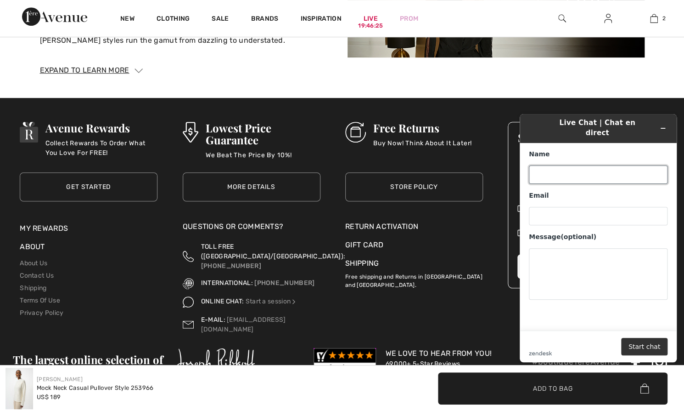
click at [554, 165] on input "Name" at bounding box center [598, 174] width 139 height 18
type input "[PERSON_NAME]"
click at [553, 208] on input "Email" at bounding box center [598, 216] width 139 height 18
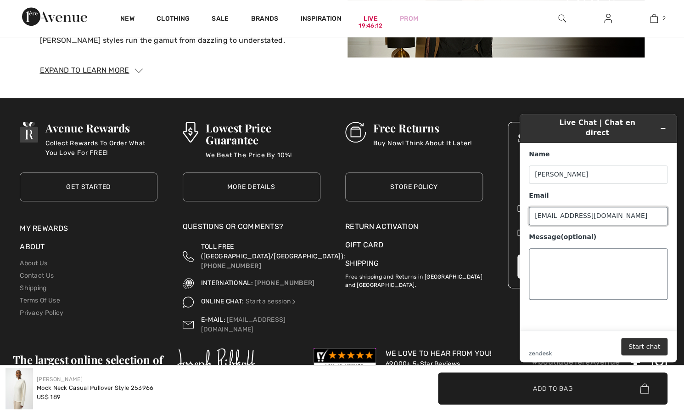
type input "[EMAIL_ADDRESS][DOMAIN_NAME]"
click at [543, 253] on textarea "Message (optional)" at bounding box center [598, 273] width 139 height 51
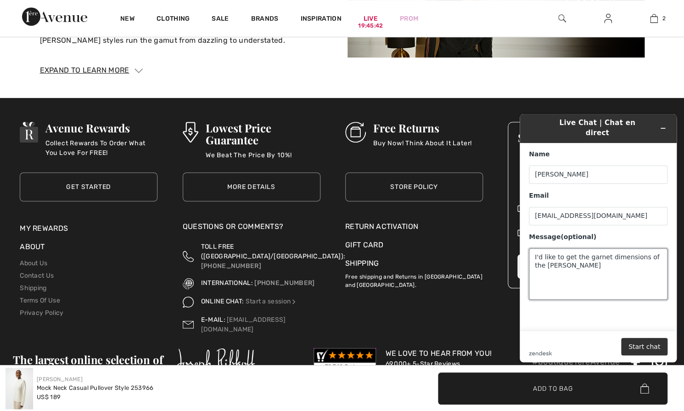
paste textarea "Mock Neck Casual Pullover Style 253966"
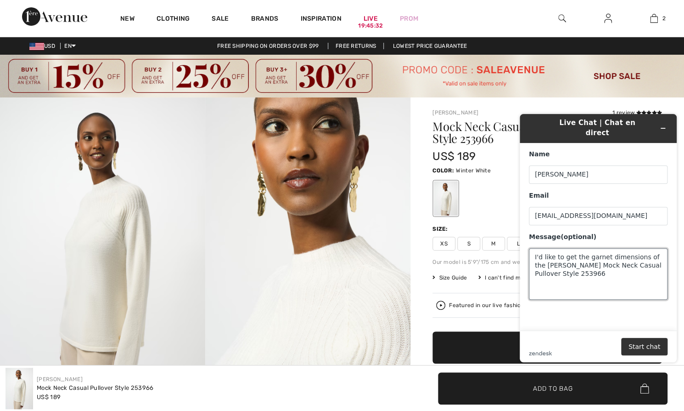
click at [569, 254] on textarea "I'd like to get the garnet dimensions of the Joseph Kibikoff Mock Neck Casual P…" at bounding box center [598, 273] width 139 height 51
click at [584, 266] on textarea "I'd like to get the garnet dimensions of the Joseph Kibkoff Mock Neck Casual Pu…" at bounding box center [598, 273] width 139 height 51
click at [599, 248] on textarea "I'd like to get the garnet dimensions of the Joseph Kibkoff Mock Neck Casual Pu…" at bounding box center [598, 273] width 139 height 51
drag, startPoint x: 649, startPoint y: 246, endPoint x: 642, endPoint y: 246, distance: 6.4
click at [642, 248] on textarea "I'd like to get the garmet dimensions of the Joseph Kibkoff Mock Neck Casual Pu…" at bounding box center [598, 273] width 139 height 51
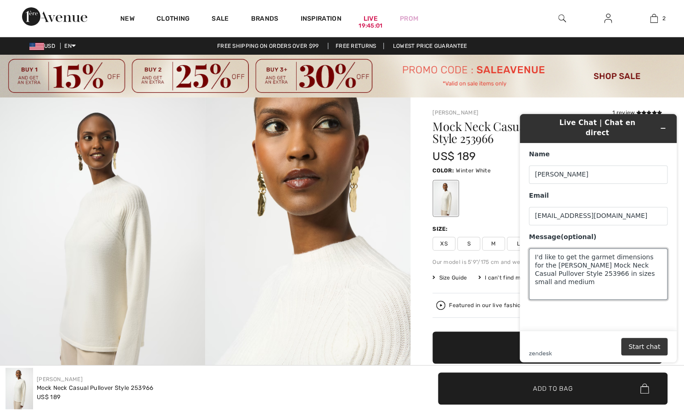
type textarea "I'd like to get the garmet dimensions for the Joseph Kibkoff Mock Neck Casual P…"
click at [649, 345] on button "Start chat" at bounding box center [645, 346] width 46 height 17
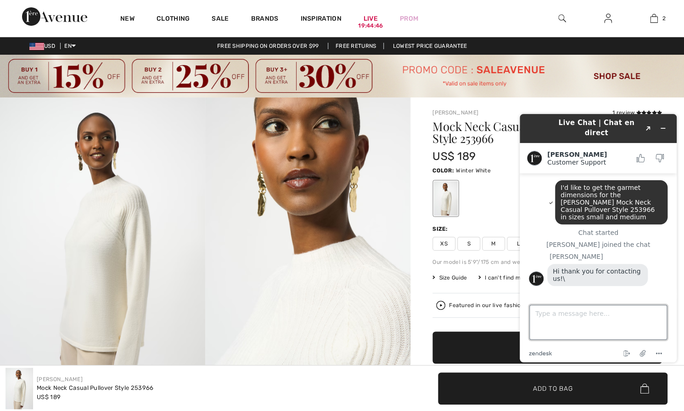
click at [557, 331] on textarea "Type a message here..." at bounding box center [599, 322] width 138 height 35
click at [532, 314] on textarea "*garment dimensions" at bounding box center [599, 322] width 138 height 35
click at [571, 312] on textarea "ccrrection: *garment dimensions" at bounding box center [599, 322] width 138 height 35
type textarea "ccrrection: garment dimensions"
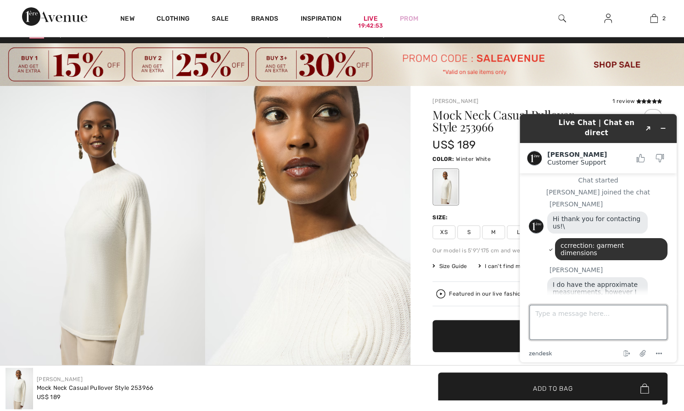
scroll to position [14, 0]
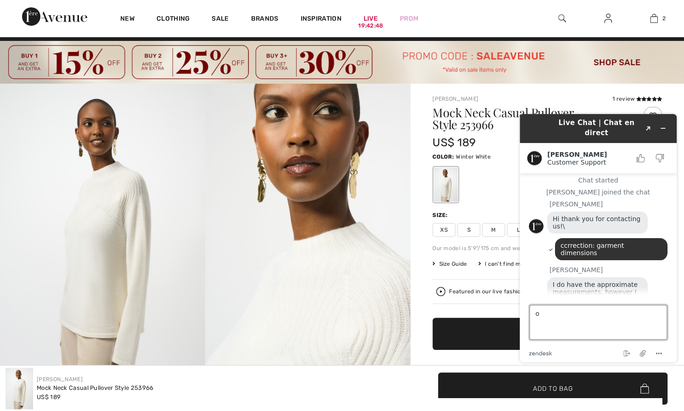
type textarea "ok"
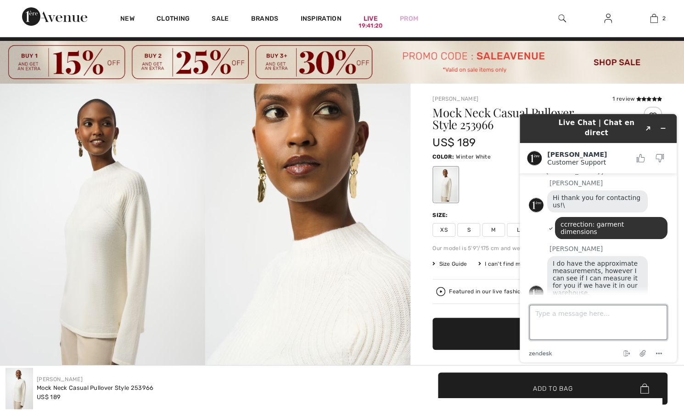
scroll to position [106, 0]
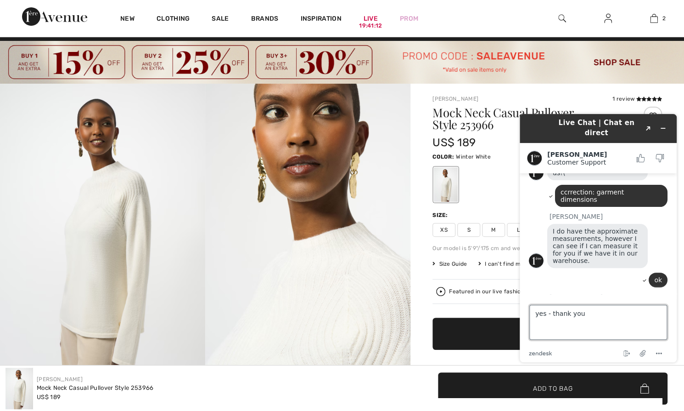
type textarea "yes - thank you!"
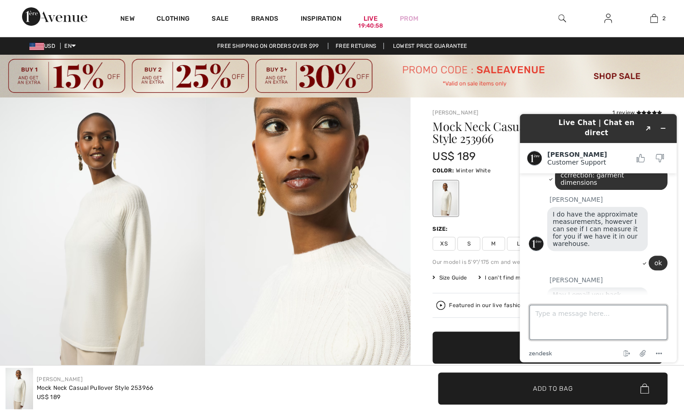
scroll to position [122, 0]
type textarea "kuiv@earthlink.net"
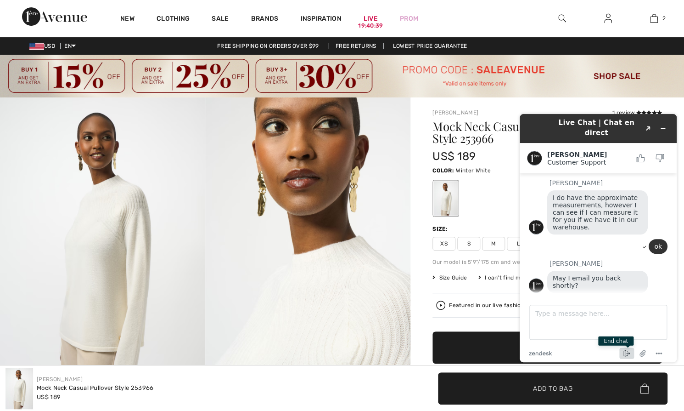
click at [629, 352] on icon "End chat" at bounding box center [627, 353] width 11 height 11
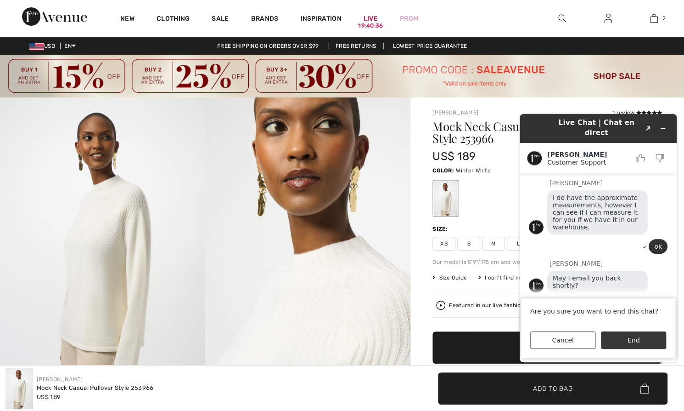
click at [626, 342] on button "End" at bounding box center [633, 339] width 65 height 17
